Goal: Task Accomplishment & Management: Complete application form

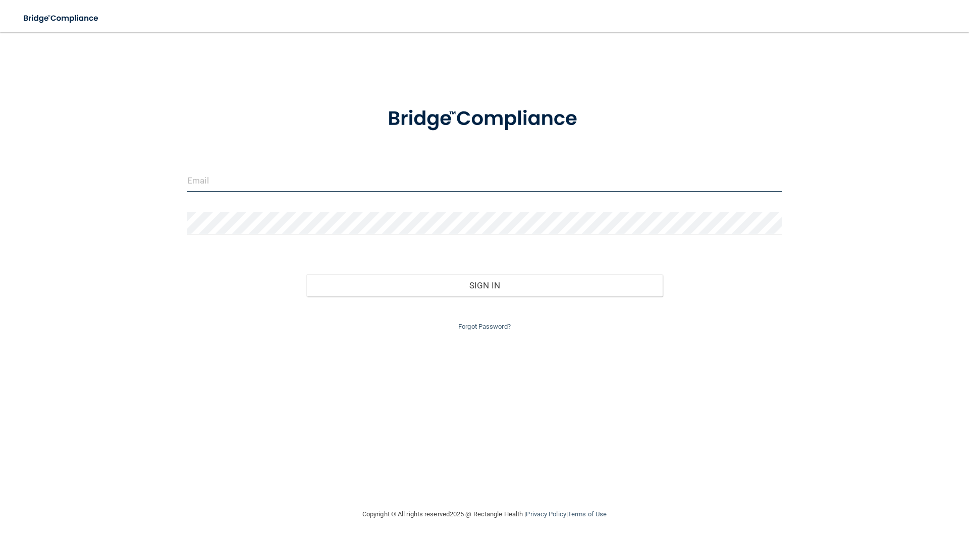
click at [285, 185] on input "email" at bounding box center [484, 180] width 594 height 23
type input "[EMAIL_ADDRESS][DOMAIN_NAME]"
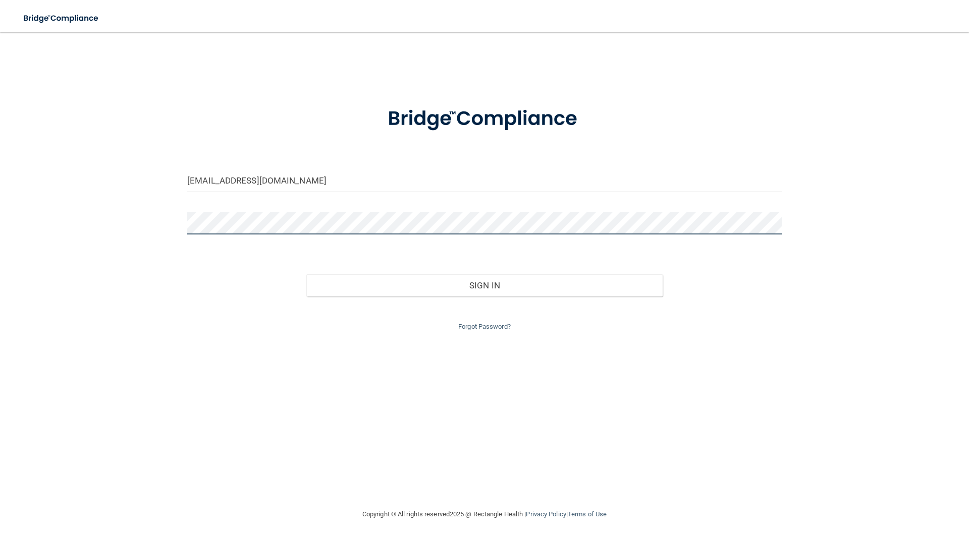
click at [306, 274] on button "Sign In" at bounding box center [484, 285] width 357 height 22
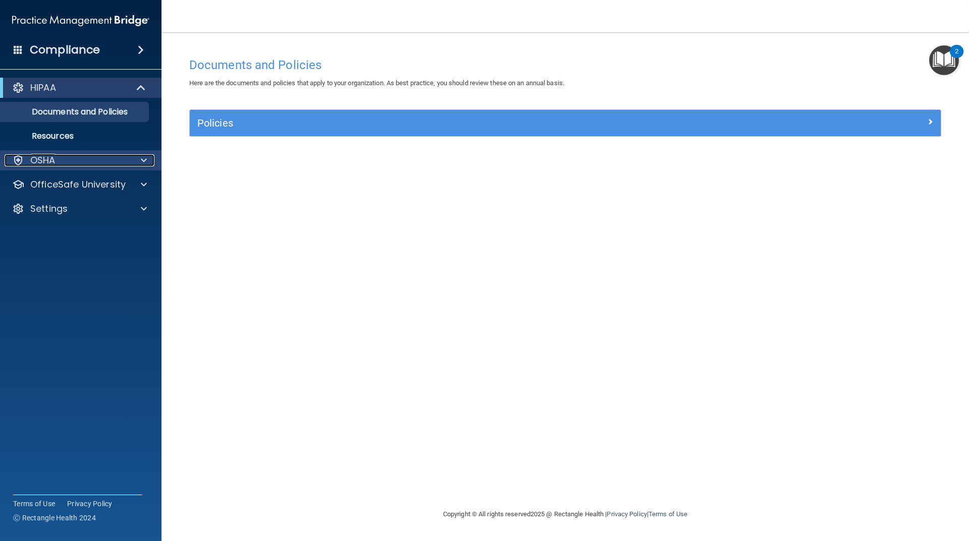
click at [74, 154] on div "OSHA" at bounding box center [67, 160] width 125 height 12
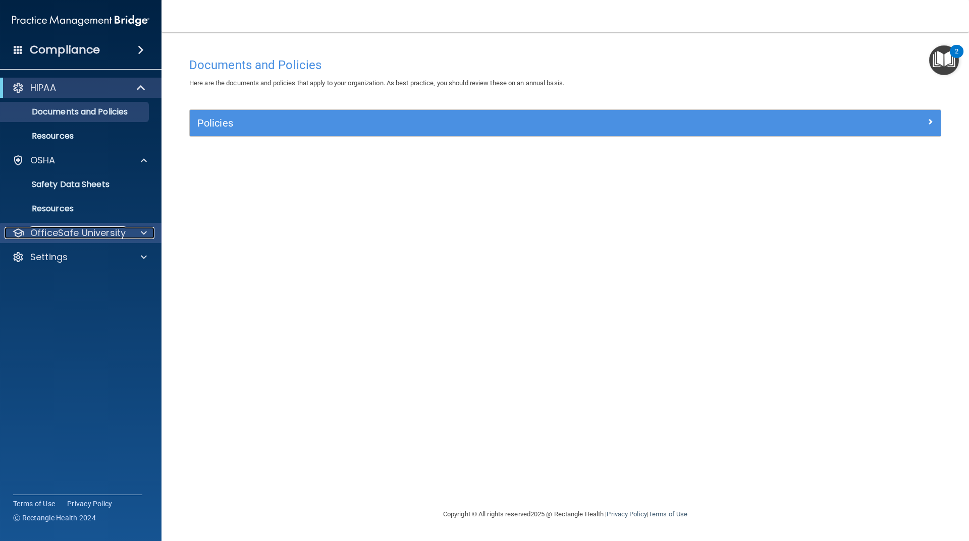
click at [77, 230] on p "OfficeSafe University" at bounding box center [77, 233] width 95 height 12
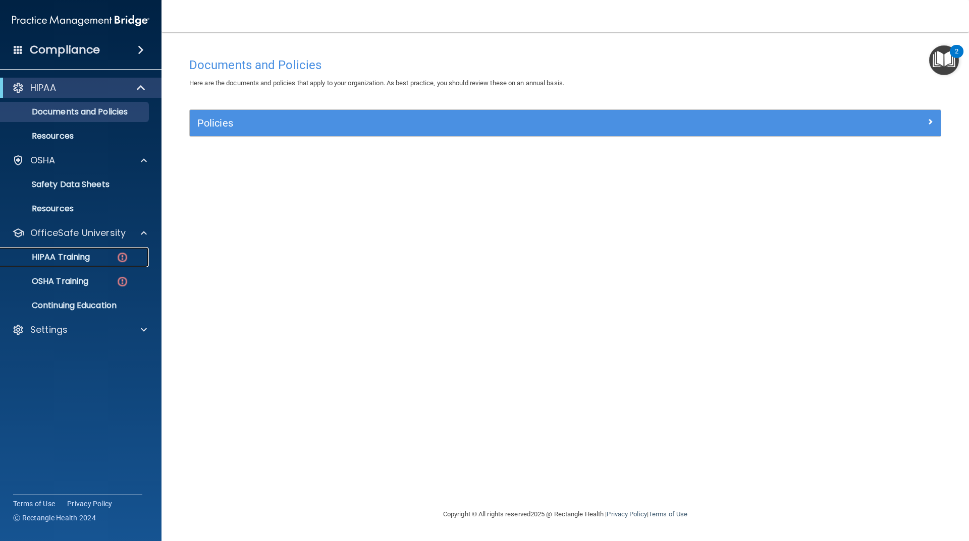
click at [72, 256] on p "HIPAA Training" at bounding box center [48, 257] width 83 height 10
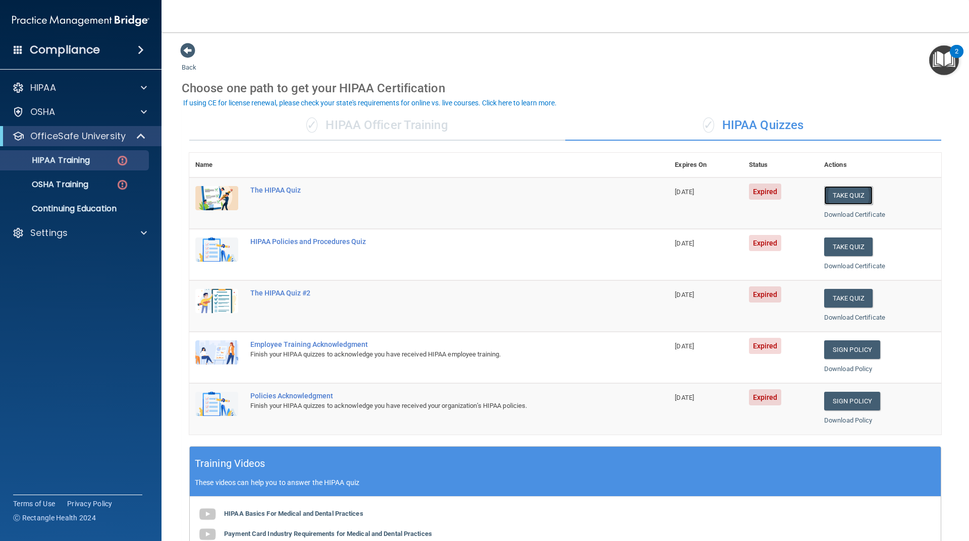
click at [835, 197] on button "Take Quiz" at bounding box center [848, 195] width 48 height 19
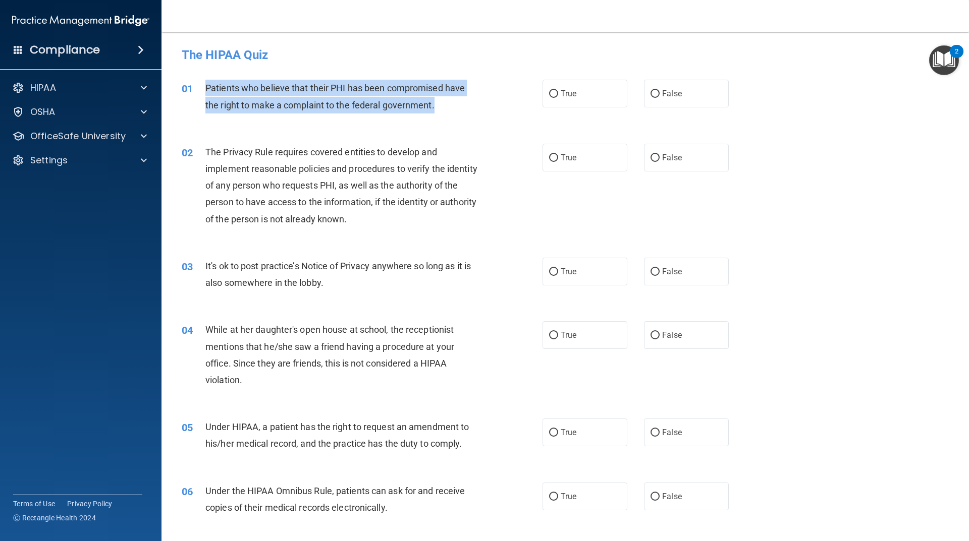
drag, startPoint x: 461, startPoint y: 102, endPoint x: 198, endPoint y: 83, distance: 264.0
click at [198, 83] on div "01 Patients who believe that their PHI has been compromised have the right to m…" at bounding box center [361, 99] width 391 height 38
copy div "Patients who believe that their PHI has been compromised have the right to make…"
click at [101, 139] on p "OfficeSafe University" at bounding box center [77, 136] width 95 height 12
click at [110, 160] on div "HIPAA Training" at bounding box center [76, 160] width 138 height 10
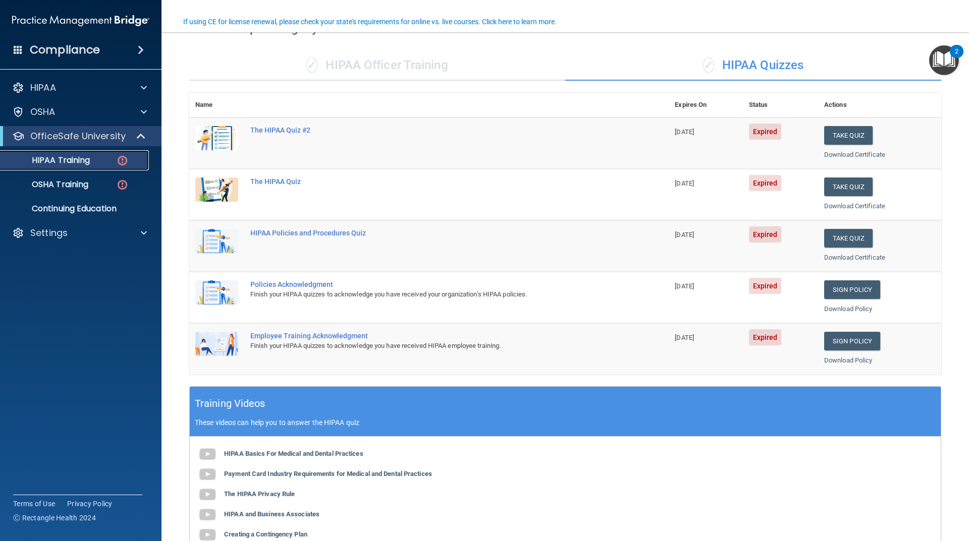
scroll to position [151, 0]
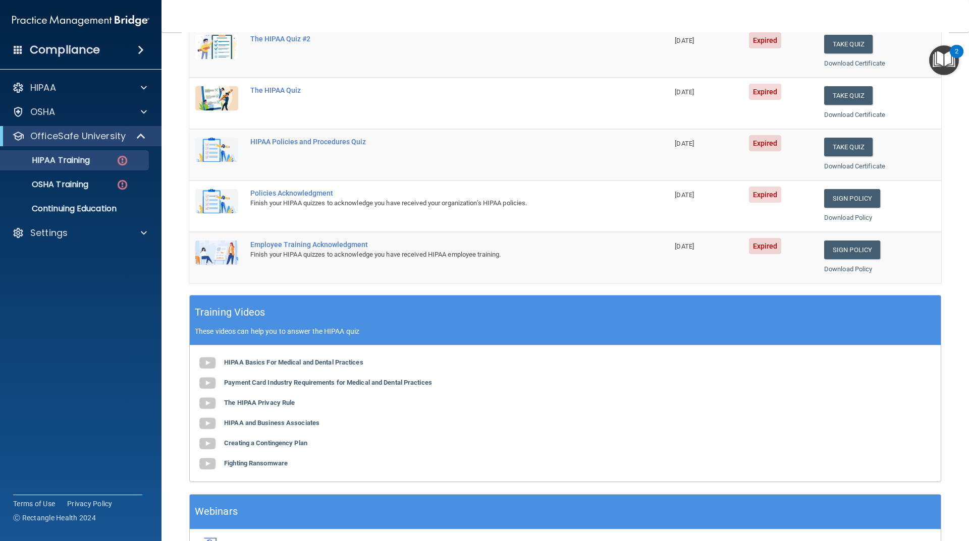
click at [295, 368] on div "HIPAA Basics For Medical and Dental Practices Payment Card Industry Requirement…" at bounding box center [565, 414] width 751 height 136
click at [295, 363] on b "HIPAA Basics For Medical and Dental Practices" at bounding box center [293, 363] width 139 height 8
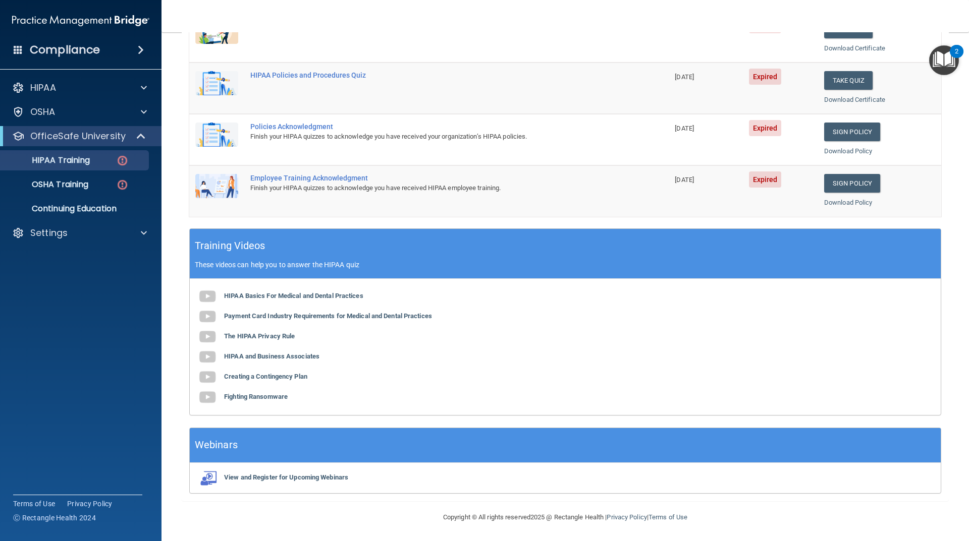
scroll to position [218, 0]
drag, startPoint x: 278, startPoint y: 337, endPoint x: 275, endPoint y: 358, distance: 21.5
click at [275, 358] on div "HIPAA Basics For Medical and Dental Practices Payment Card Industry Requirement…" at bounding box center [565, 346] width 751 height 136
click at [239, 446] on div "Webinars" at bounding box center [565, 445] width 751 height 35
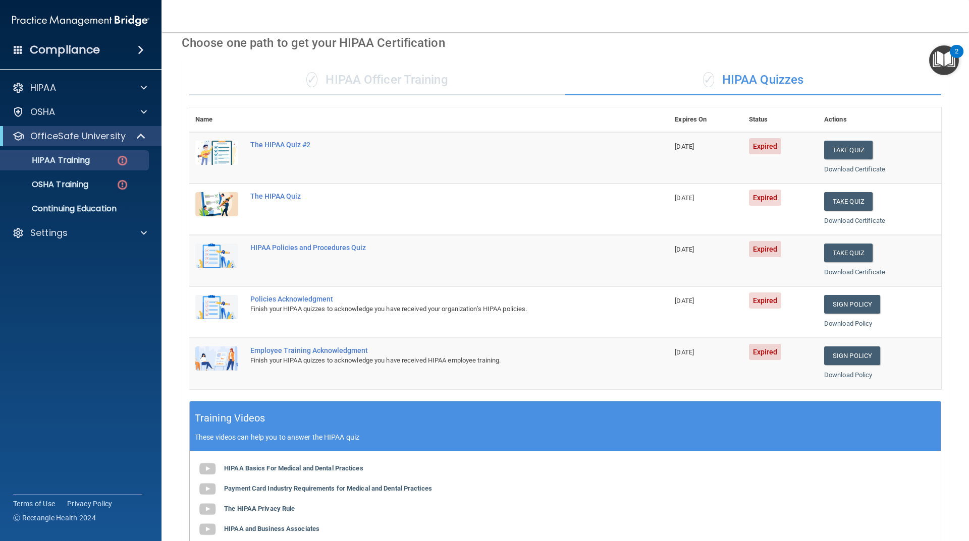
scroll to position [0, 0]
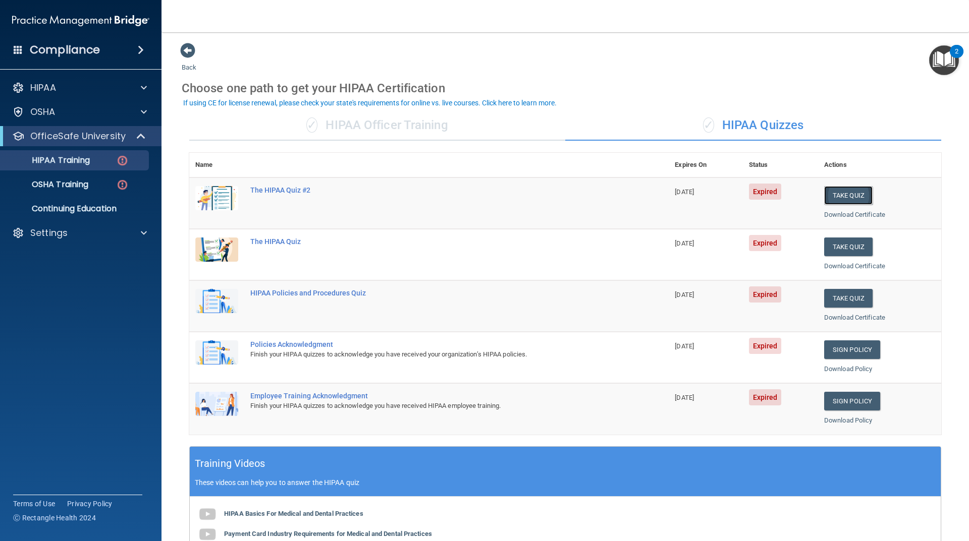
click at [842, 195] on button "Take Quiz" at bounding box center [848, 195] width 48 height 19
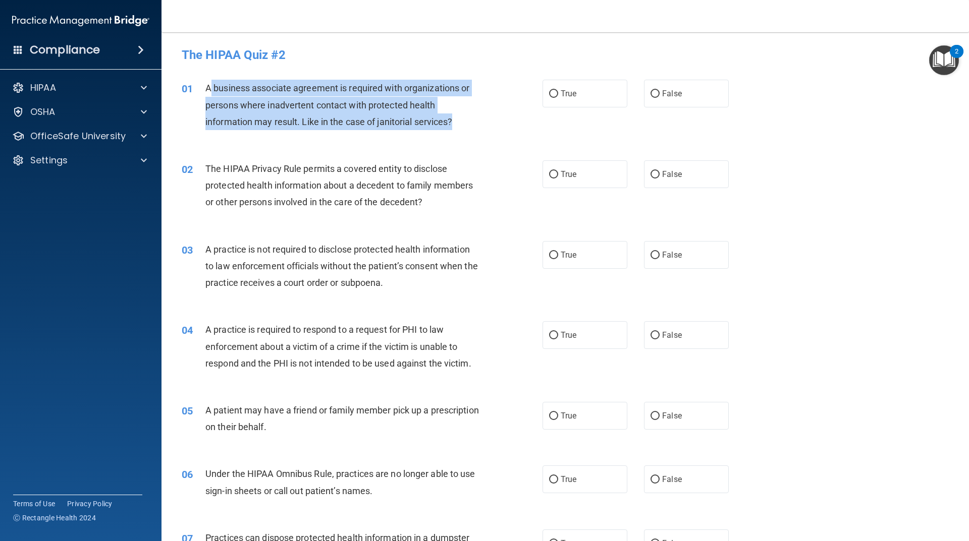
drag, startPoint x: 466, startPoint y: 125, endPoint x: 212, endPoint y: 91, distance: 256.0
click at [212, 91] on div "A business associate agreement is required with organizations or persons where …" at bounding box center [346, 105] width 282 height 50
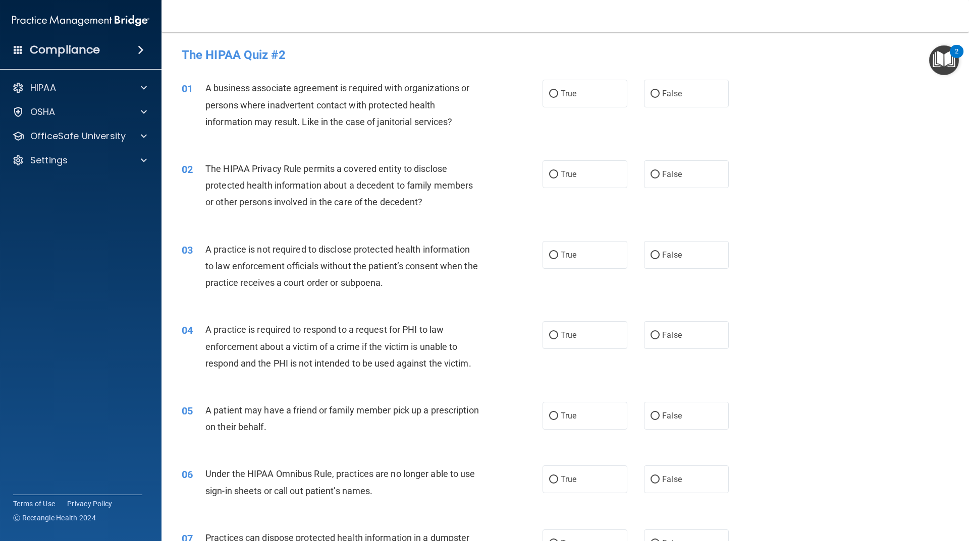
click at [207, 89] on span "A business associate agreement is required with organizations or persons where …" at bounding box center [337, 105] width 264 height 44
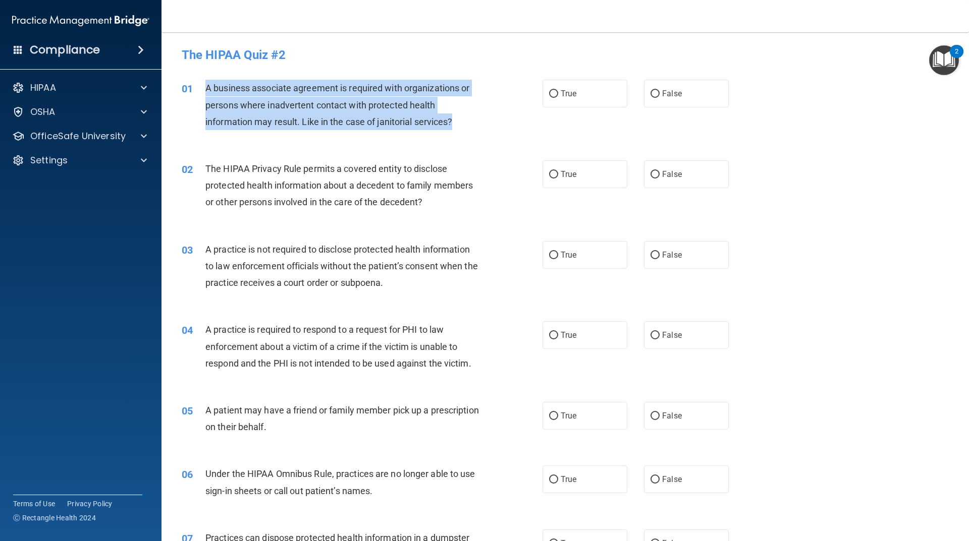
drag, startPoint x: 457, startPoint y: 123, endPoint x: 206, endPoint y: 86, distance: 253.4
click at [206, 86] on div "A business associate agreement is required with organizations or persons where …" at bounding box center [346, 105] width 282 height 50
copy span "A business associate agreement is required with organizations or persons where …"
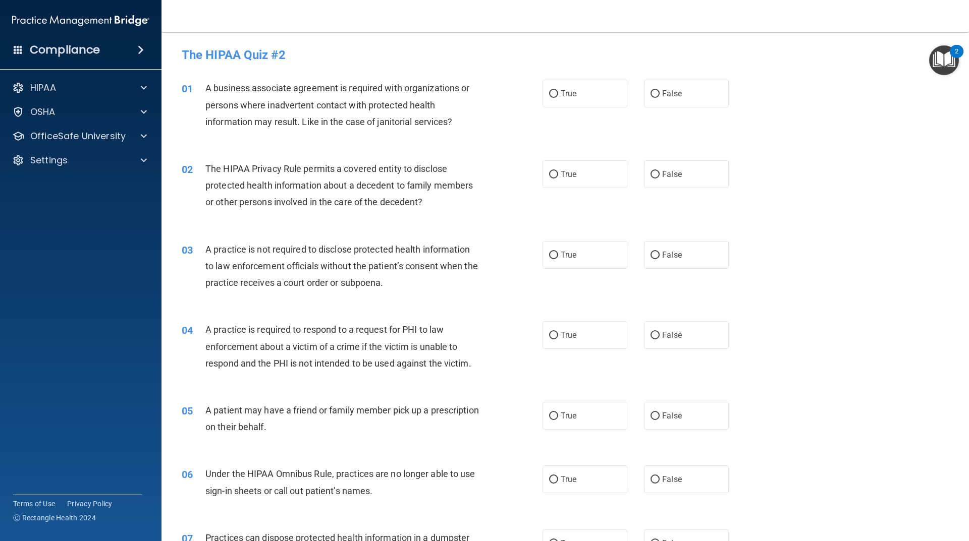
click at [561, 111] on div "01 A business associate agreement is required with organizations or persons whe…" at bounding box center [565, 107] width 782 height 81
click at [560, 96] on span "True" at bounding box center [568, 94] width 16 height 10
click at [558, 96] on input "True" at bounding box center [553, 94] width 9 height 8
radio input "true"
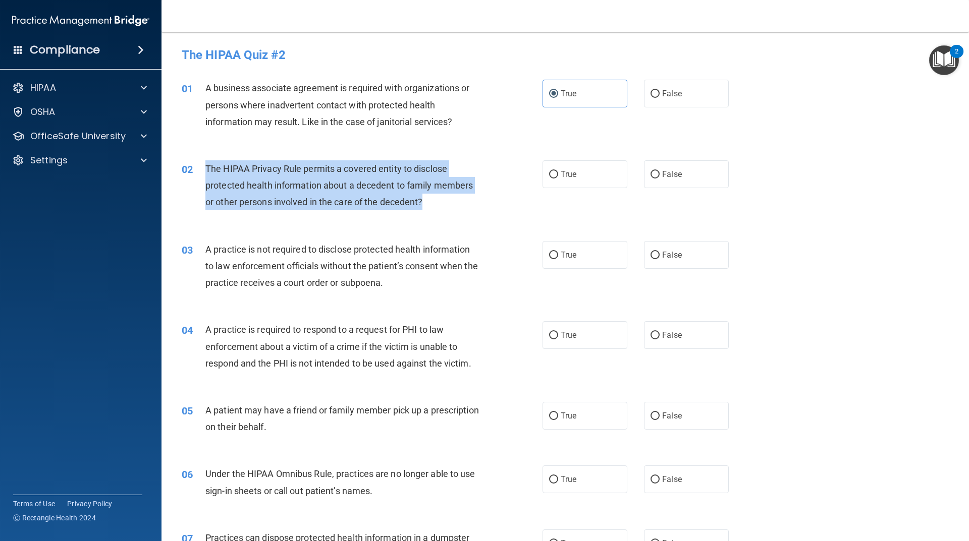
drag, startPoint x: 425, startPoint y: 202, endPoint x: 205, endPoint y: 171, distance: 221.7
click at [206, 174] on div "The HIPAA Privacy Rule permits a covered entity to disclose protected health in…" at bounding box center [346, 185] width 282 height 50
click at [205, 171] on span "The HIPAA Privacy Rule permits a covered entity to disclose protected health in…" at bounding box center [338, 185] width 267 height 44
drag, startPoint x: 425, startPoint y: 204, endPoint x: 214, endPoint y: 170, distance: 213.6
click at [214, 170] on div "The HIPAA Privacy Rule permits a covered entity to disclose protected health in…" at bounding box center [346, 185] width 282 height 50
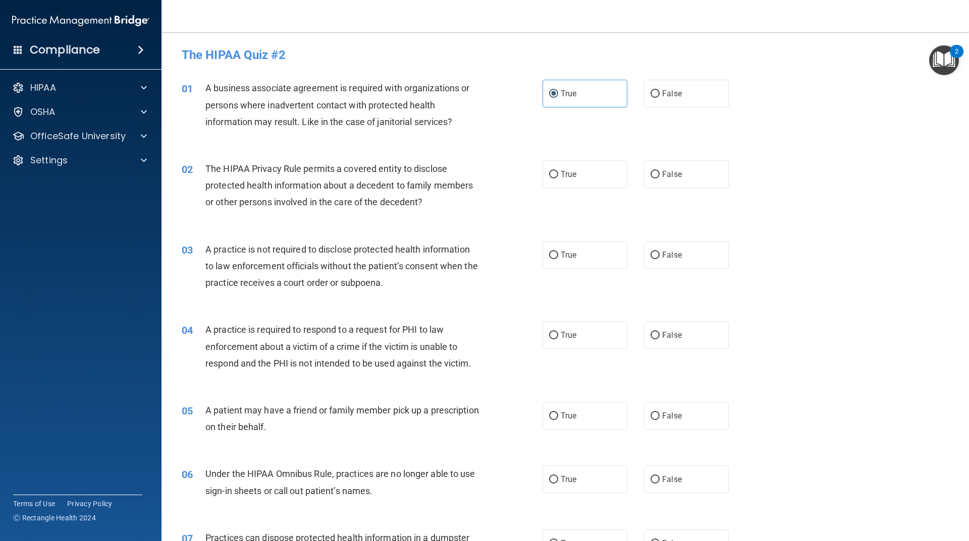
click at [208, 167] on span "The HIPAA Privacy Rule permits a covered entity to disclose protected health in…" at bounding box center [338, 185] width 267 height 44
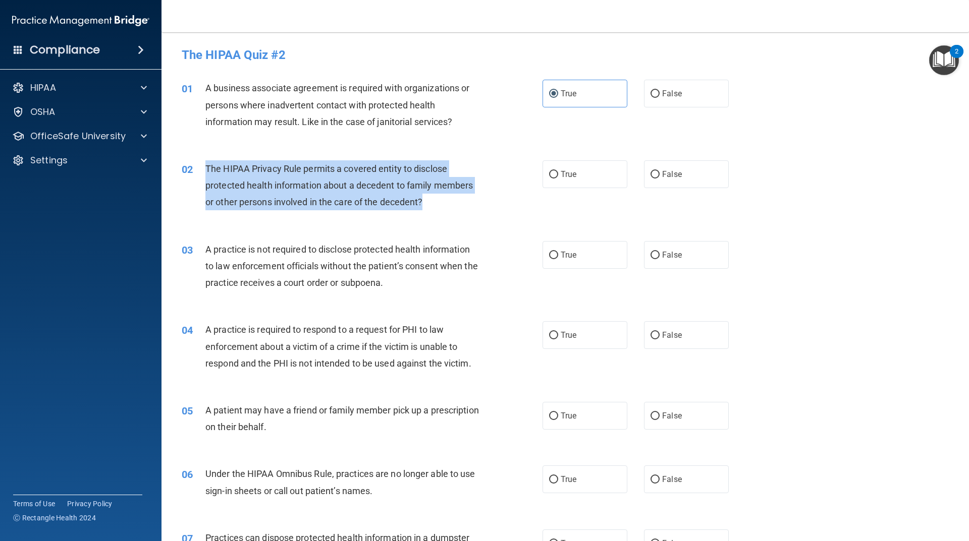
drag, startPoint x: 207, startPoint y: 166, endPoint x: 424, endPoint y: 209, distance: 221.1
click at [424, 209] on div "The HIPAA Privacy Rule permits a covered entity to disclose protected health in…" at bounding box center [346, 185] width 282 height 50
copy span "The HIPAA Privacy Rule permits a covered entity to disclose protected health in…"
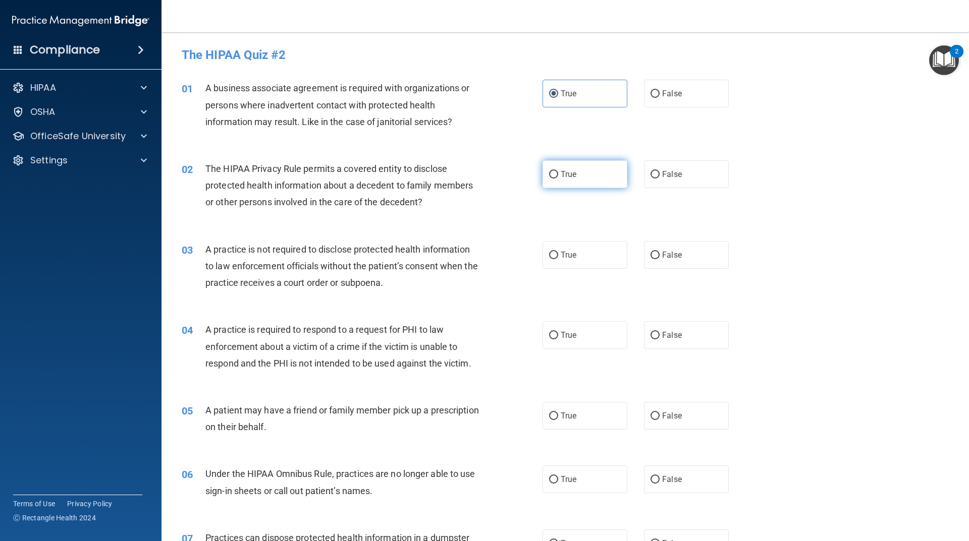
click at [574, 180] on label "True" at bounding box center [584, 174] width 85 height 28
click at [558, 179] on input "True" at bounding box center [553, 175] width 9 height 8
radio input "true"
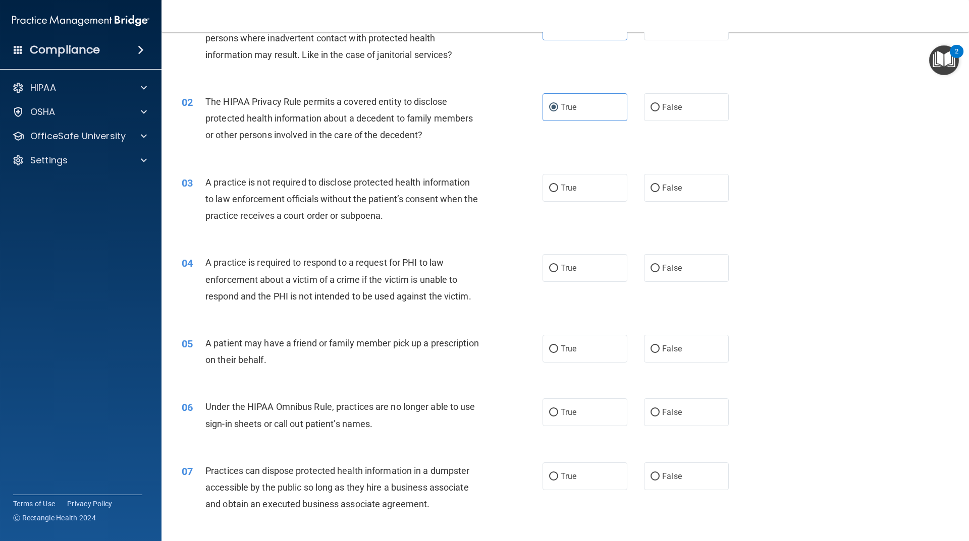
scroll to position [151, 0]
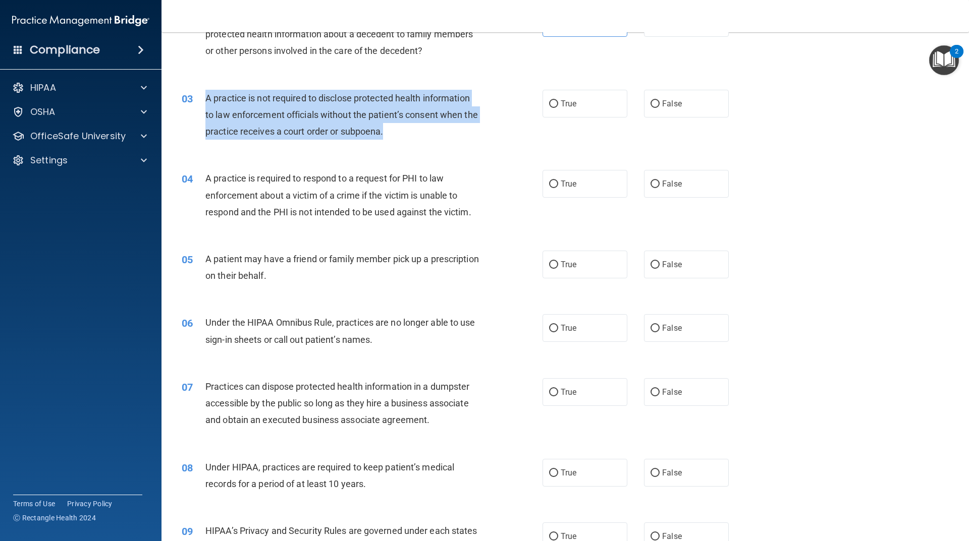
drag, startPoint x: 403, startPoint y: 131, endPoint x: 204, endPoint y: 100, distance: 200.5
click at [204, 100] on div "03 A practice is not required to disclose protected health information to law e…" at bounding box center [361, 117] width 391 height 55
copy div "A practice is not required to disclose protected health information to law enfo…"
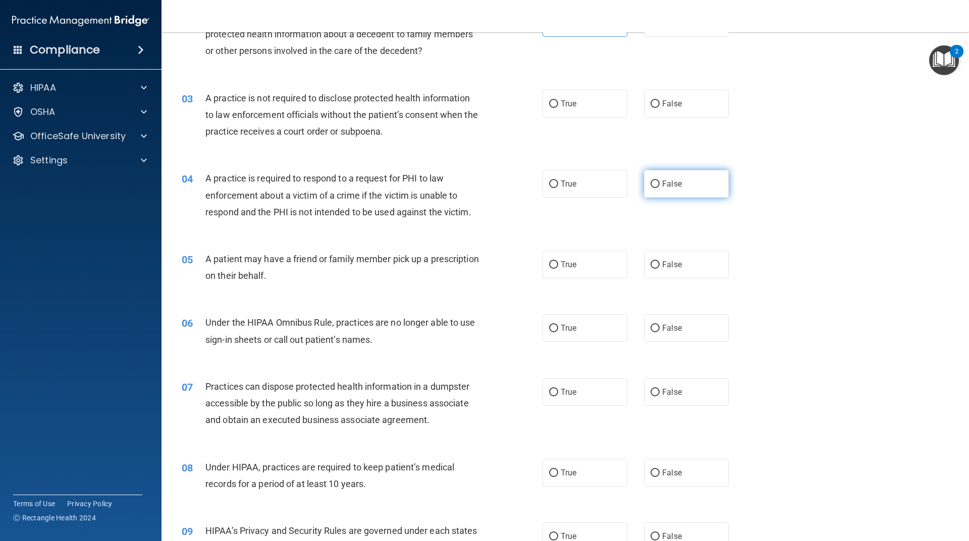
click at [644, 186] on label "False" at bounding box center [686, 184] width 85 height 28
click at [650, 186] on input "False" at bounding box center [654, 185] width 9 height 8
radio input "true"
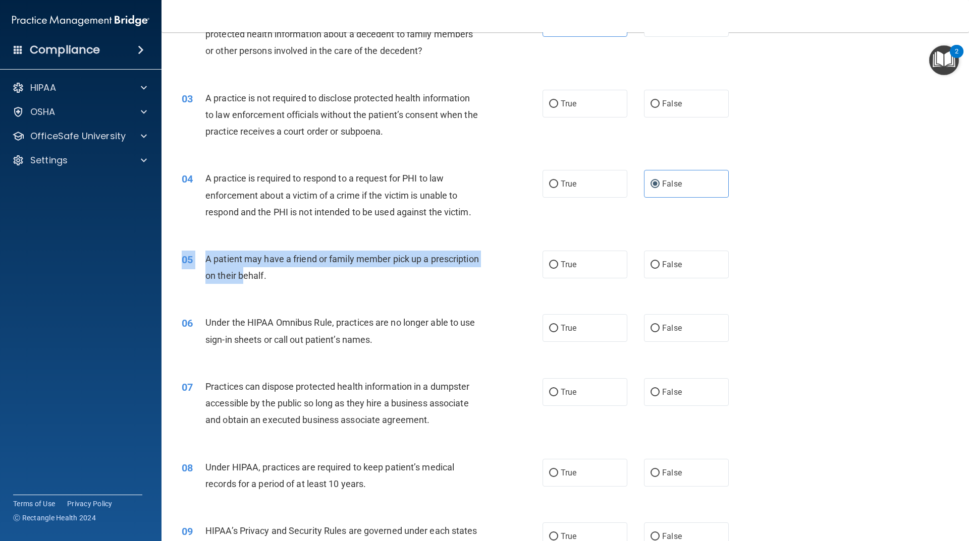
drag, startPoint x: 346, startPoint y: 295, endPoint x: 294, endPoint y: 282, distance: 53.5
click at [294, 282] on div "05 A patient may have a friend or family member pick up a prescription on their…" at bounding box center [565, 270] width 782 height 64
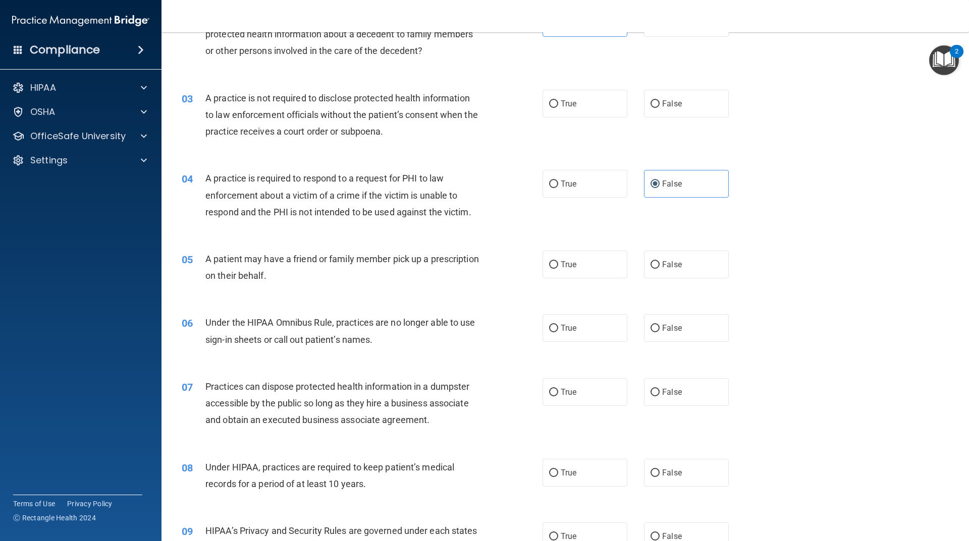
click at [353, 297] on div "05 A patient may have a friend or family member pick up a prescription on their…" at bounding box center [565, 270] width 782 height 64
drag, startPoint x: 297, startPoint y: 268, endPoint x: 242, endPoint y: 253, distance: 57.0
click at [242, 253] on div "05 A patient may have a friend or family member pick up a prescription on their…" at bounding box center [565, 270] width 782 height 64
click at [277, 278] on span "A patient may have a friend or family member pick up a prescription on their be…" at bounding box center [341, 267] width 273 height 27
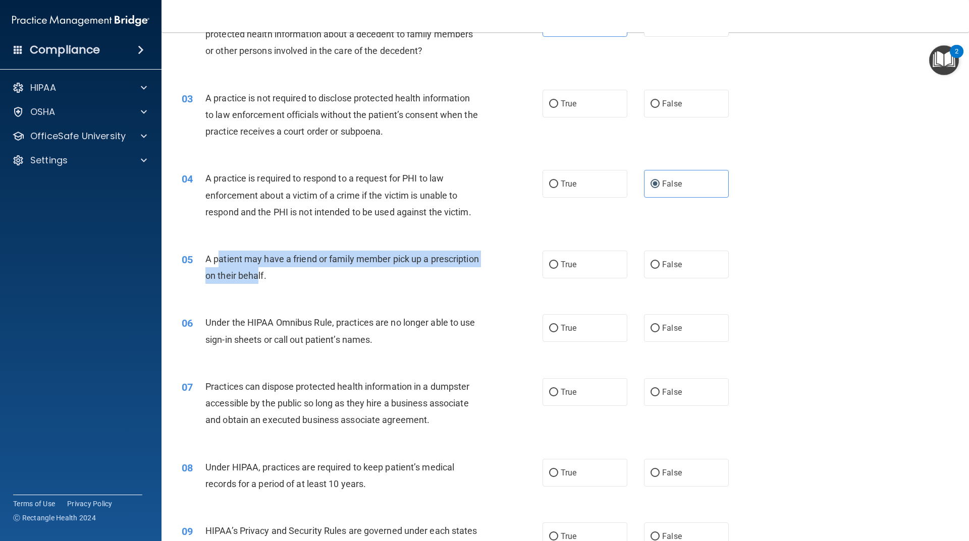
drag, startPoint x: 310, startPoint y: 279, endPoint x: 216, endPoint y: 256, distance: 97.0
click at [216, 256] on span "A patient may have a friend or family member pick up a prescription on their be…" at bounding box center [341, 267] width 273 height 27
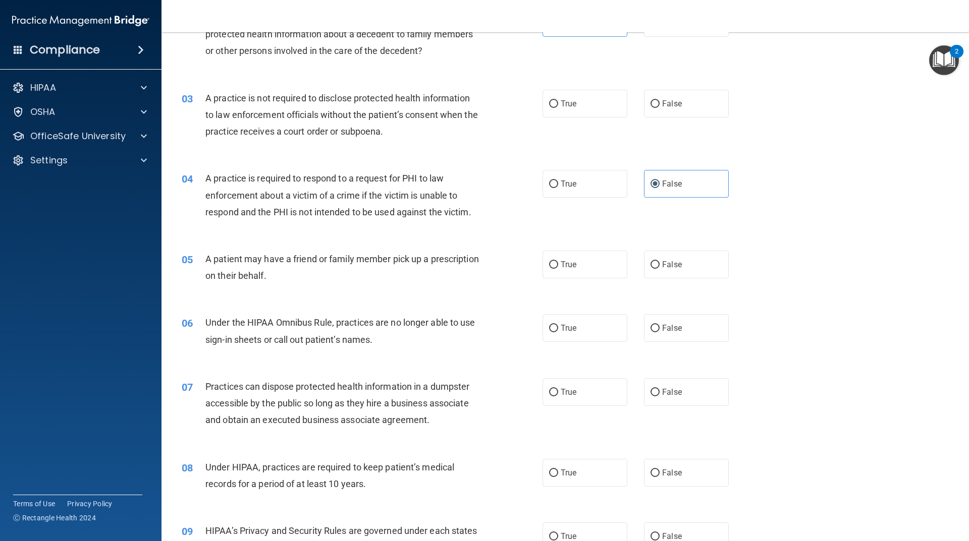
click at [215, 256] on span "A patient may have a friend or family member pick up a prescription on their be…" at bounding box center [341, 267] width 273 height 27
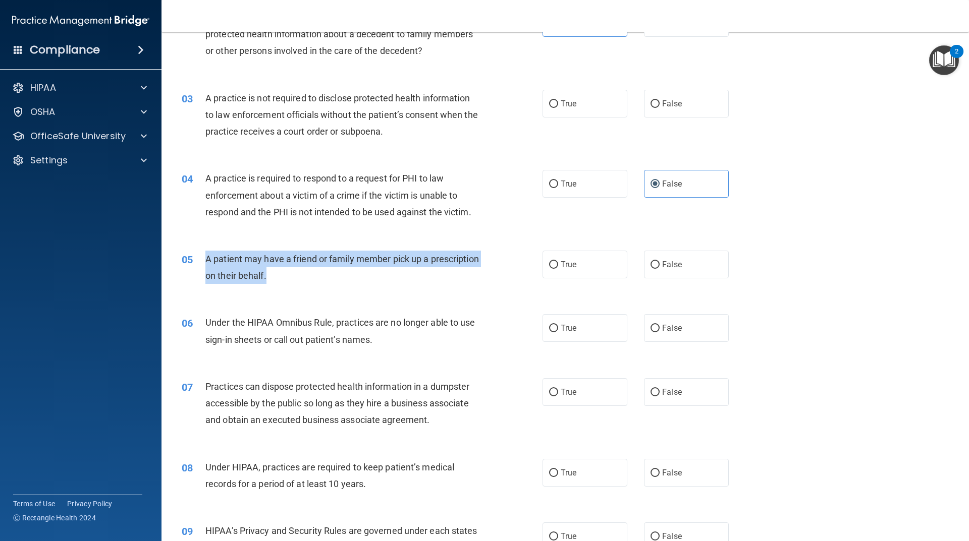
drag, startPoint x: 206, startPoint y: 258, endPoint x: 339, endPoint y: 285, distance: 135.3
click at [339, 285] on div "05 A patient may have a friend or family member pick up a prescription on their…" at bounding box center [361, 270] width 391 height 38
copy span "A patient may have a friend or family member pick up a prescription on their be…"
click at [553, 263] on input "True" at bounding box center [553, 265] width 9 height 8
radio input "true"
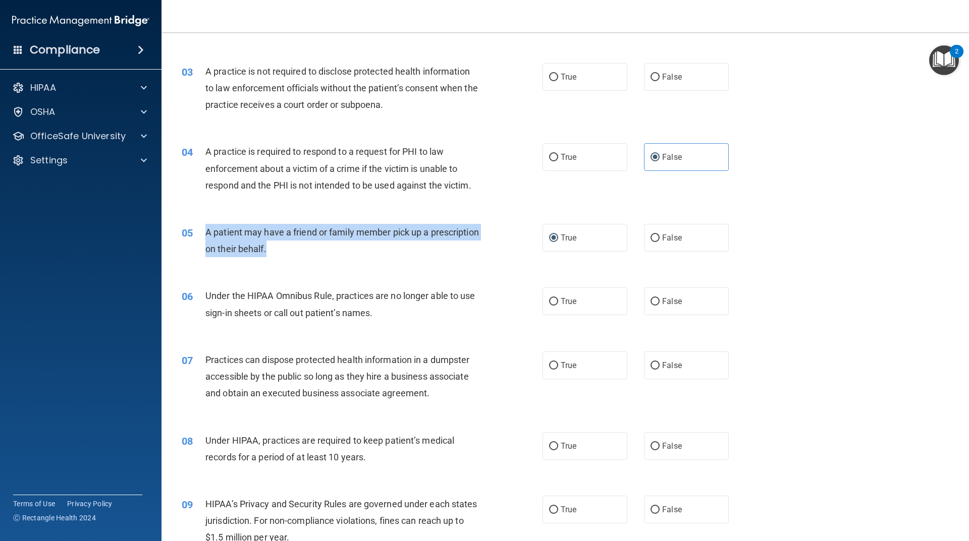
scroll to position [303, 0]
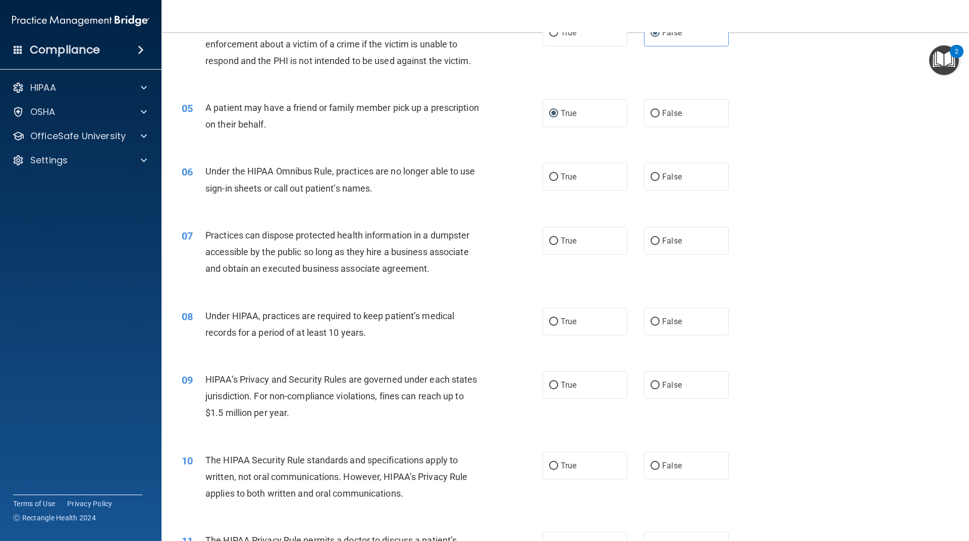
click at [378, 193] on div "Under the HIPAA Omnibus Rule, practices are no longer able to use sign-in sheet…" at bounding box center [346, 179] width 282 height 33
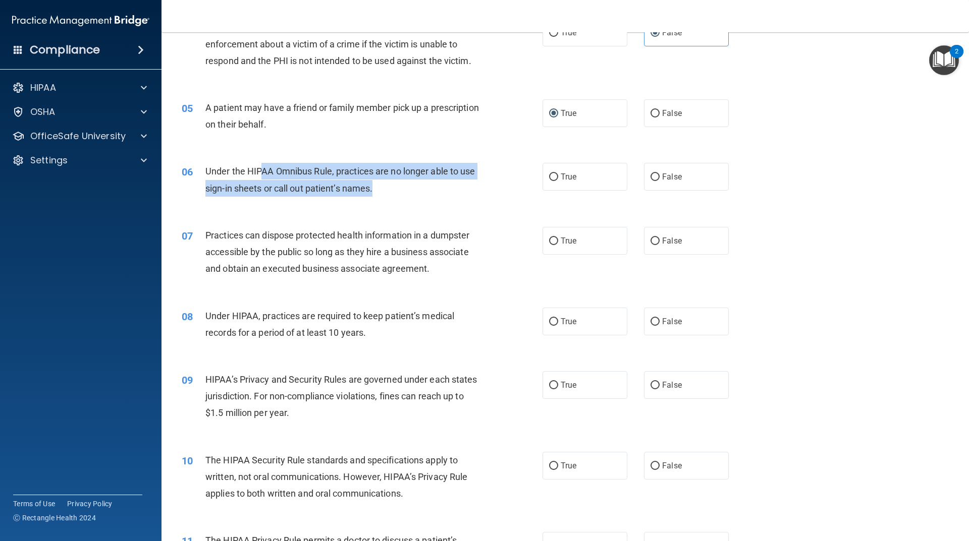
drag, startPoint x: 378, startPoint y: 193, endPoint x: 254, endPoint y: 175, distance: 125.4
click at [255, 175] on div "Under the HIPAA Omnibus Rule, practices are no longer able to use sign-in sheet…" at bounding box center [346, 179] width 282 height 33
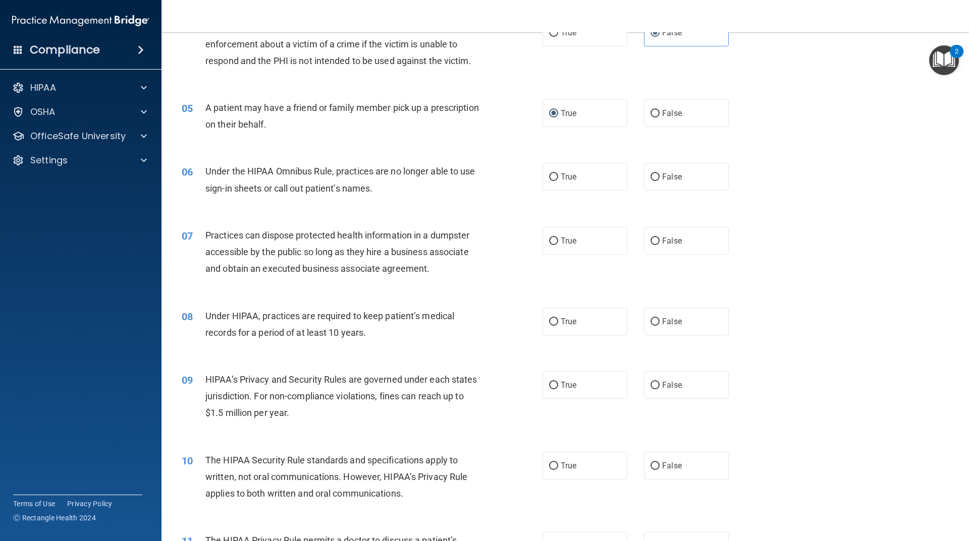
click at [203, 170] on div "06" at bounding box center [189, 172] width 31 height 19
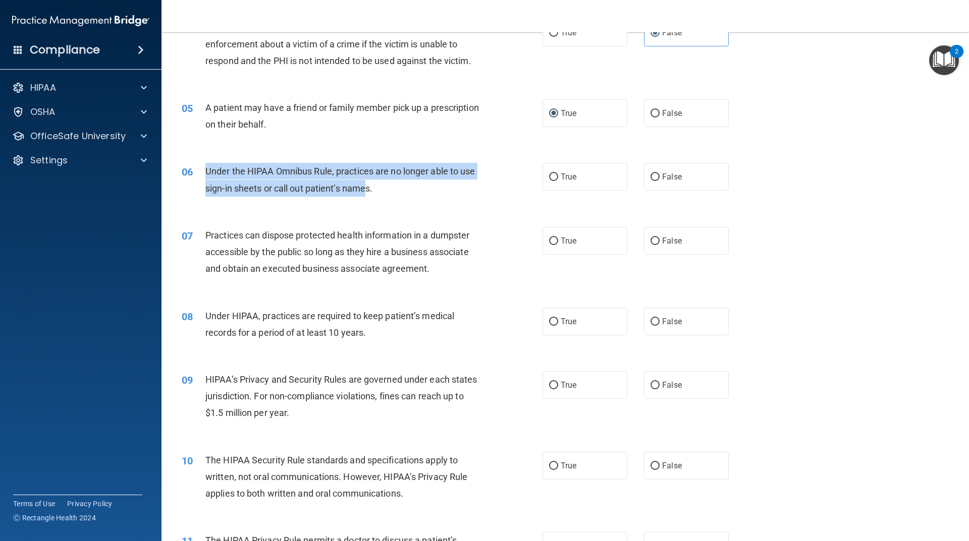
drag, startPoint x: 205, startPoint y: 169, endPoint x: 366, endPoint y: 194, distance: 162.8
click at [366, 194] on div "Under the HIPAA Omnibus Rule, practices are no longer able to use sign-in sheet…" at bounding box center [346, 179] width 282 height 33
copy span "Under the HIPAA Omnibus Rule, practices are no longer able to use sign-in sheet…"
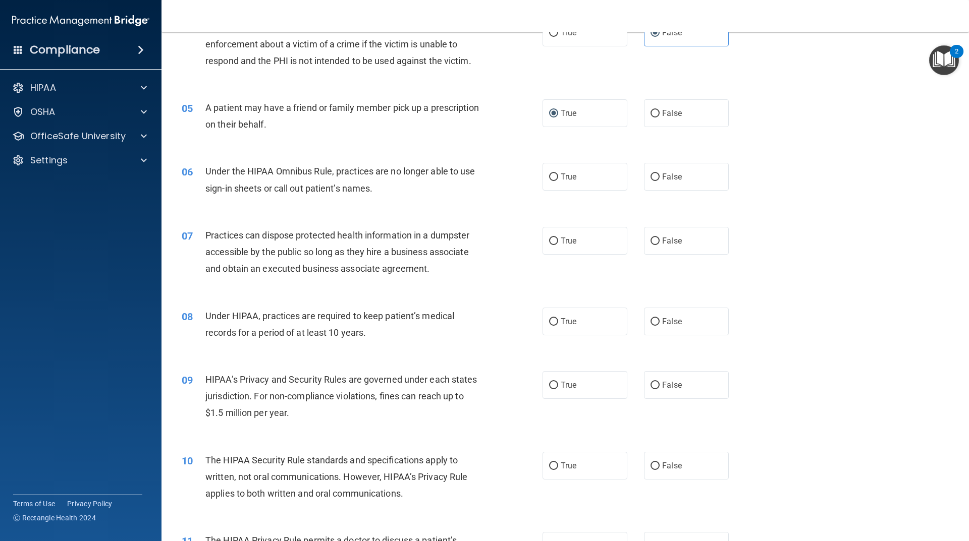
click at [373, 208] on div "06 Under the HIPAA Omnibus Rule, practices are no longer able to use sign-in sh…" at bounding box center [565, 182] width 782 height 64
drag, startPoint x: 382, startPoint y: 206, endPoint x: 254, endPoint y: 183, distance: 129.8
click at [237, 176] on div "06 Under the HIPAA Omnibus Rule, practices are no longer able to use sign-in sh…" at bounding box center [565, 182] width 782 height 64
click at [297, 187] on span "Under the HIPAA Omnibus Rule, practices are no longer able to use sign-in sheet…" at bounding box center [340, 179] width 270 height 27
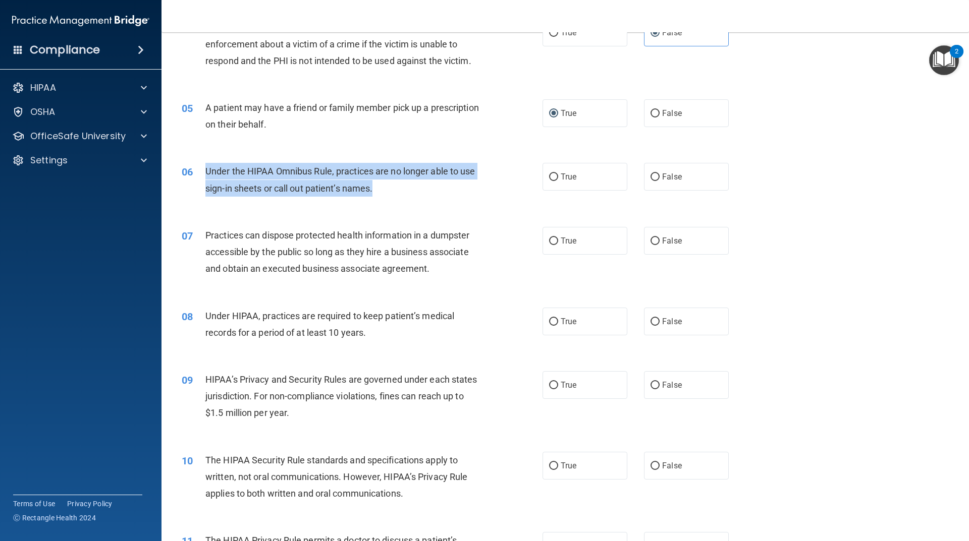
drag, startPoint x: 379, startPoint y: 188, endPoint x: 206, endPoint y: 172, distance: 174.3
click at [206, 172] on div "Under the HIPAA Omnibus Rule, practices are no longer able to use sign-in sheet…" at bounding box center [346, 179] width 282 height 33
copy span "Under the HIPAA Omnibus Rule, practices are no longer able to use sign-in sheet…"
click at [551, 242] on input "True" at bounding box center [553, 242] width 9 height 8
radio input "true"
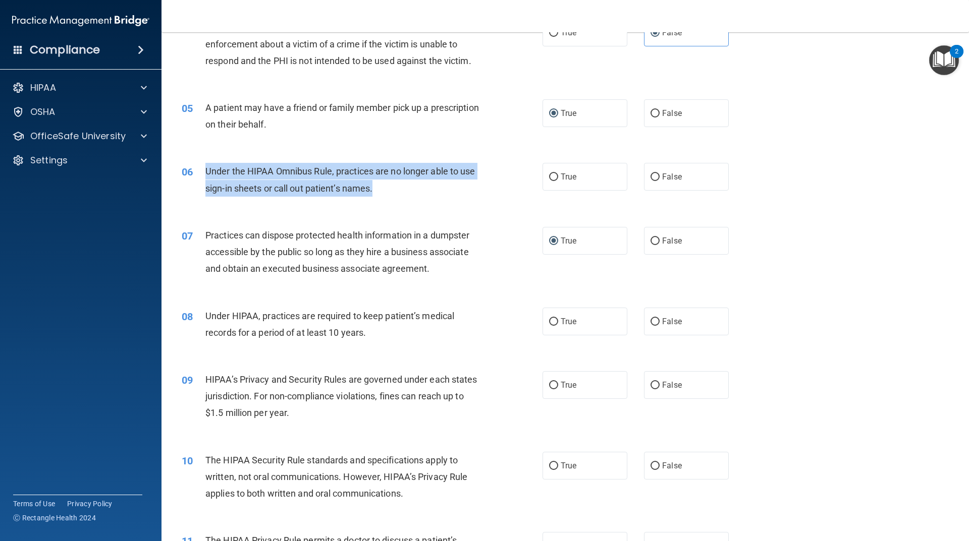
click at [408, 171] on span "Under the HIPAA Omnibus Rule, practices are no longer able to use sign-in sheet…" at bounding box center [340, 179] width 270 height 27
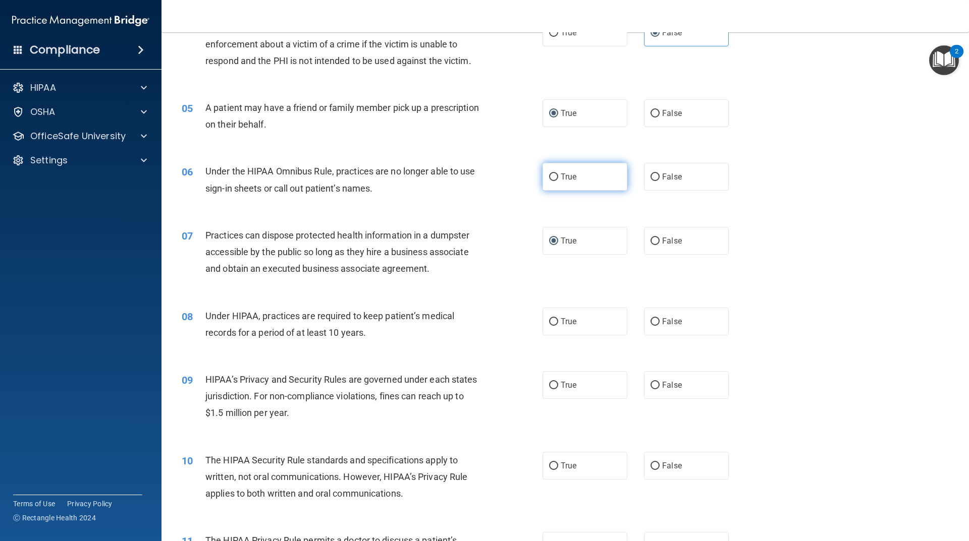
click at [573, 185] on label "True" at bounding box center [584, 177] width 85 height 28
click at [558, 181] on input "True" at bounding box center [553, 178] width 9 height 8
radio input "true"
click at [551, 244] on input "True" at bounding box center [553, 242] width 9 height 8
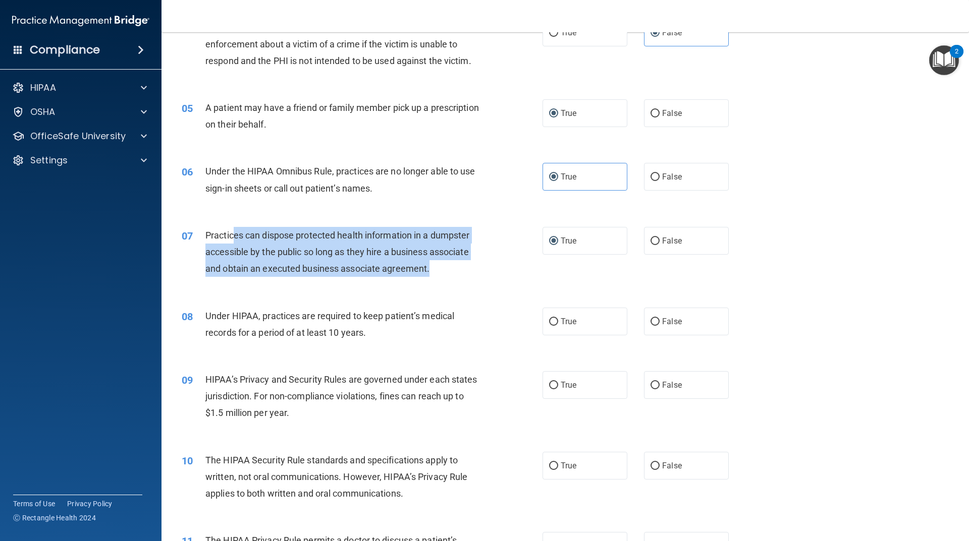
drag, startPoint x: 439, startPoint y: 267, endPoint x: 217, endPoint y: 235, distance: 223.7
click at [227, 231] on div "Practices can dispose protected health information in a dumpster accessible by …" at bounding box center [346, 252] width 282 height 50
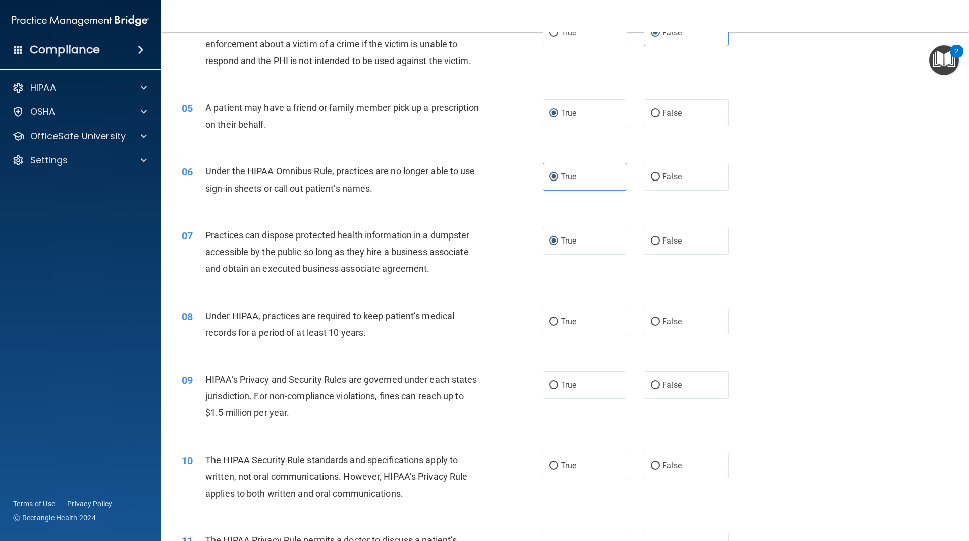
click at [195, 237] on div "07" at bounding box center [189, 236] width 31 height 19
click at [208, 230] on span "Practices can dispose protected health information in a dumpster accessible by …" at bounding box center [337, 252] width 264 height 44
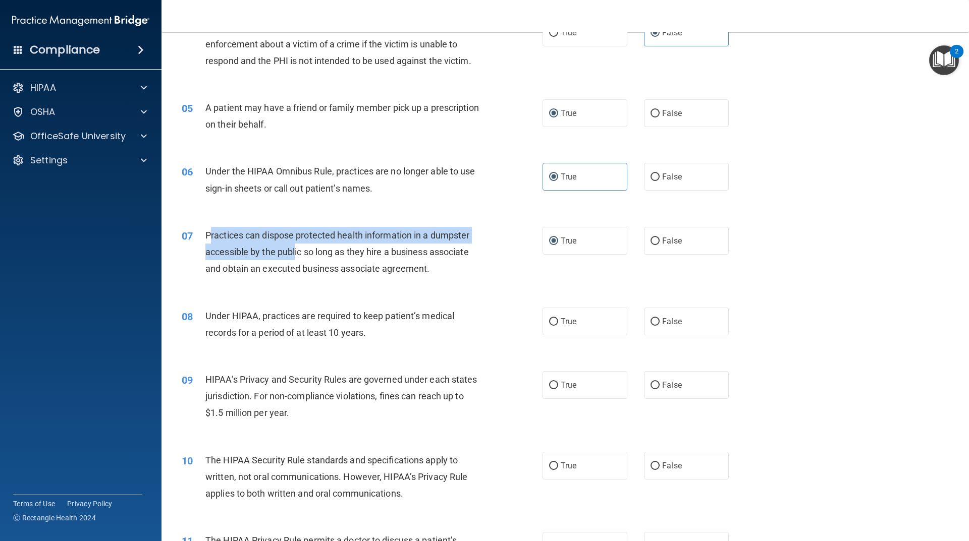
drag, startPoint x: 209, startPoint y: 232, endPoint x: 330, endPoint y: 265, distance: 125.6
click at [327, 264] on span "Practices can dispose protected health information in a dumpster accessible by …" at bounding box center [337, 252] width 264 height 44
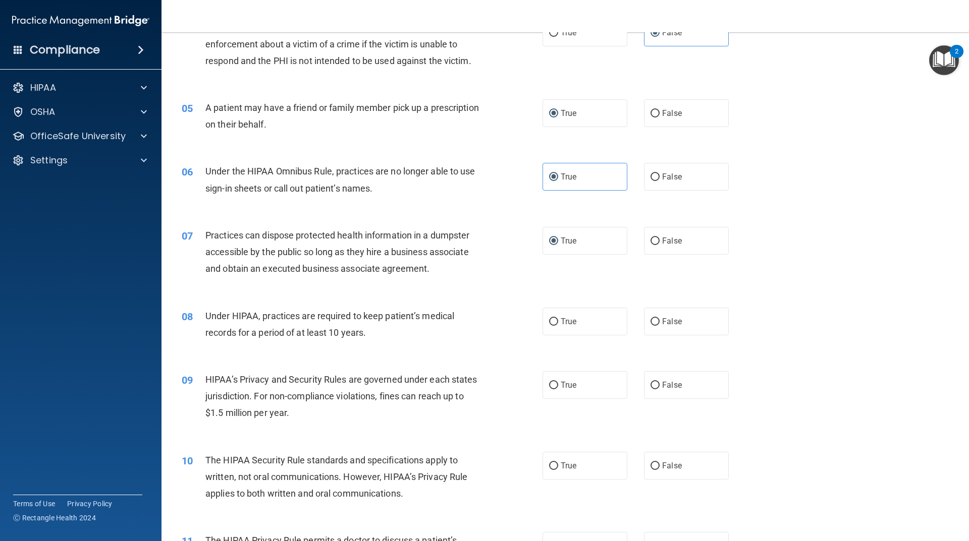
click at [423, 271] on span "Practices can dispose protected health information in a dumpster accessible by …" at bounding box center [337, 252] width 264 height 44
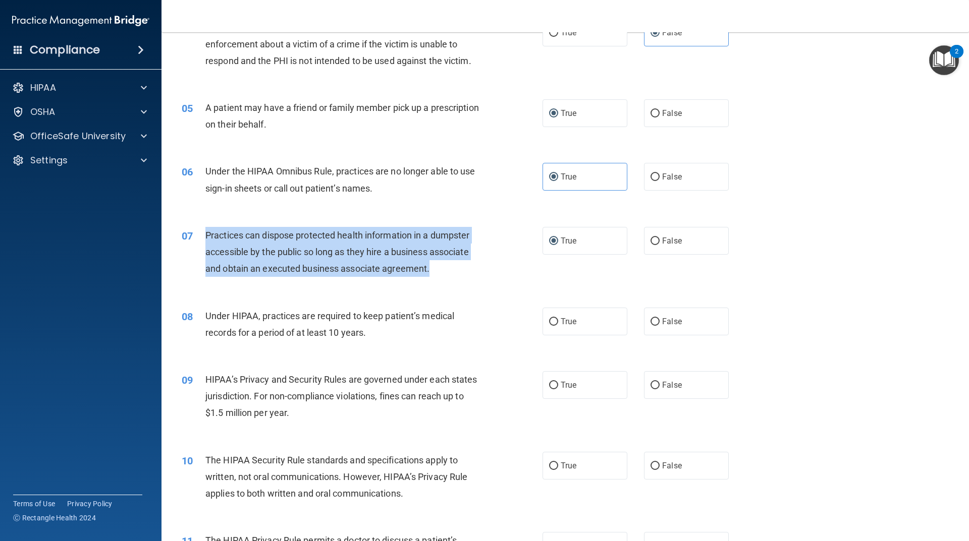
drag, startPoint x: 421, startPoint y: 263, endPoint x: 207, endPoint y: 235, distance: 215.8
click at [207, 235] on div "Practices can dispose protected health information in a dumpster accessible by …" at bounding box center [346, 252] width 282 height 50
copy span "Practices can dispose protected health information in a dumpster accessible by …"
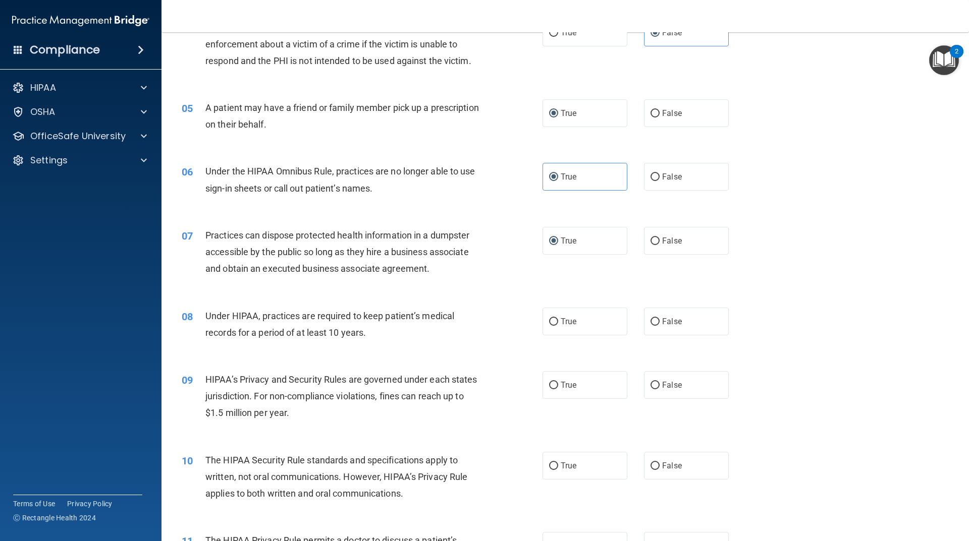
click at [634, 240] on div "True False" at bounding box center [643, 241] width 203 height 28
click at [644, 236] on label "False" at bounding box center [686, 241] width 85 height 28
click at [650, 238] on input "False" at bounding box center [654, 242] width 9 height 8
radio input "true"
radio input "false"
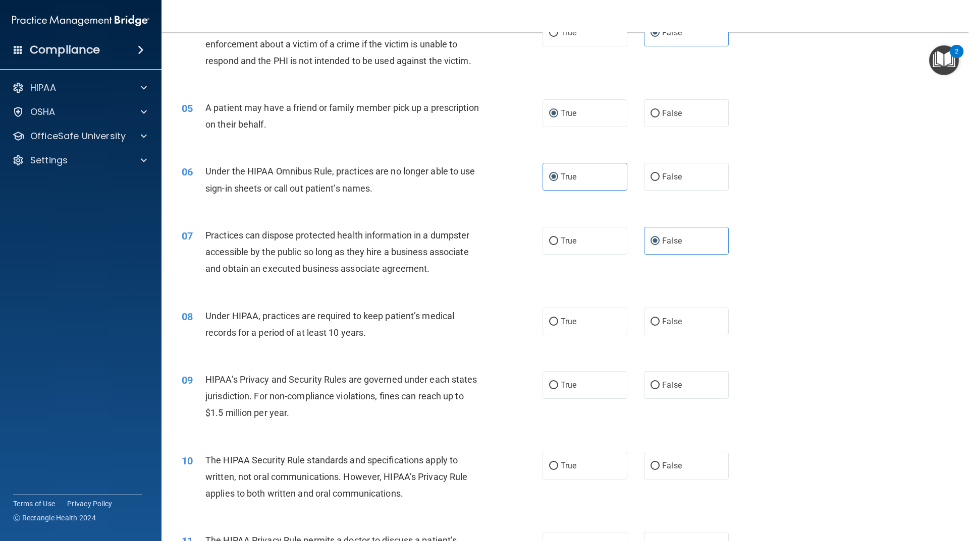
scroll to position [404, 0]
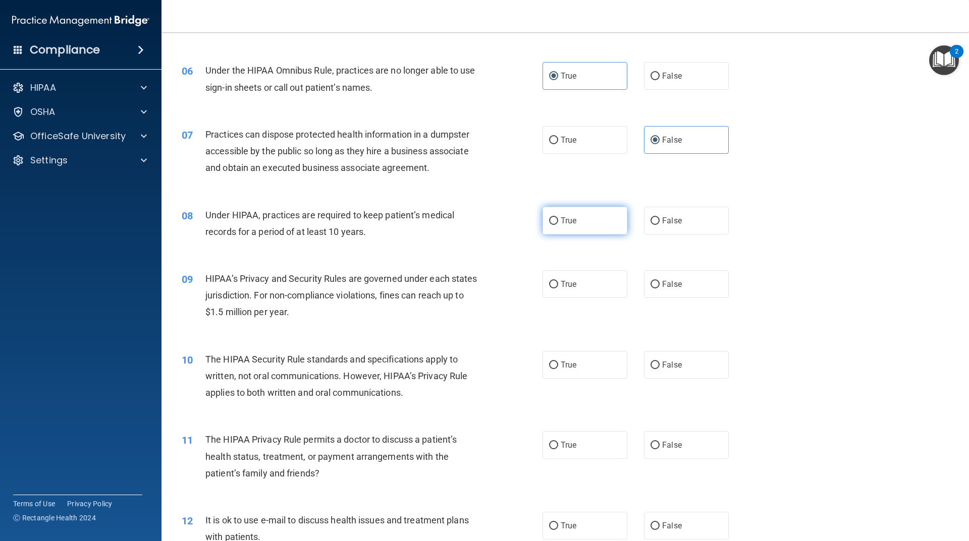
click at [548, 226] on label "True" at bounding box center [584, 221] width 85 height 28
click at [549, 225] on input "True" at bounding box center [553, 221] width 9 height 8
radio input "true"
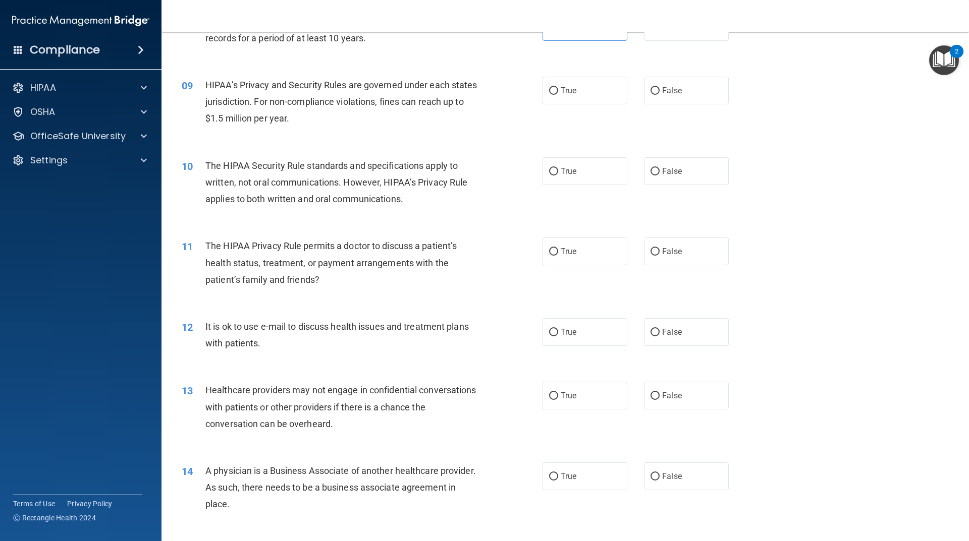
scroll to position [605, 0]
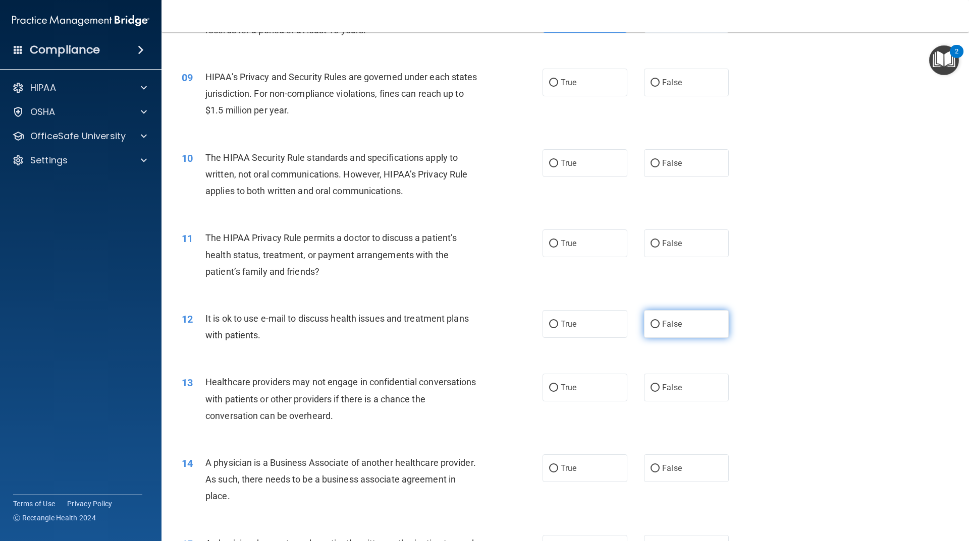
click at [654, 325] on input "False" at bounding box center [654, 325] width 9 height 8
radio input "true"
click at [573, 330] on label "True" at bounding box center [584, 324] width 85 height 28
click at [558, 328] on input "True" at bounding box center [553, 325] width 9 height 8
radio input "true"
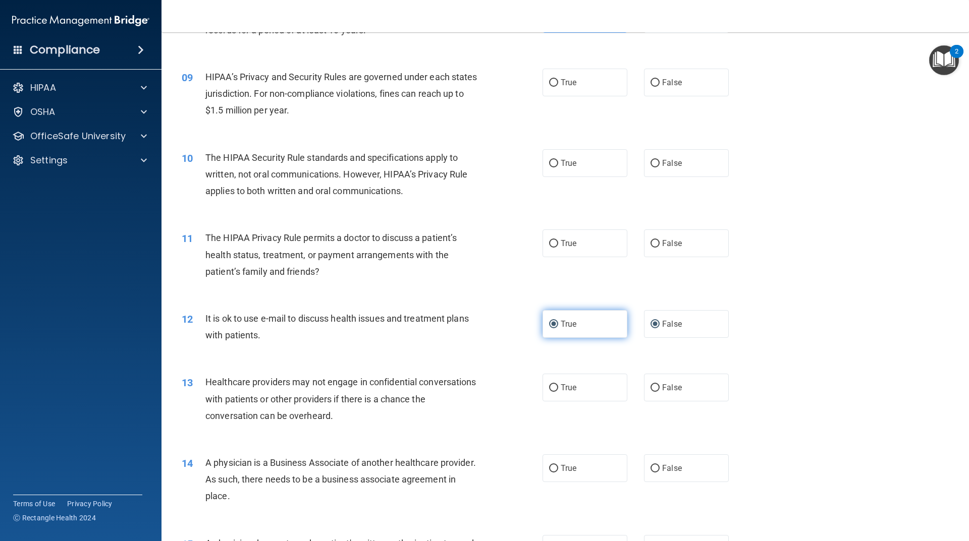
radio input "false"
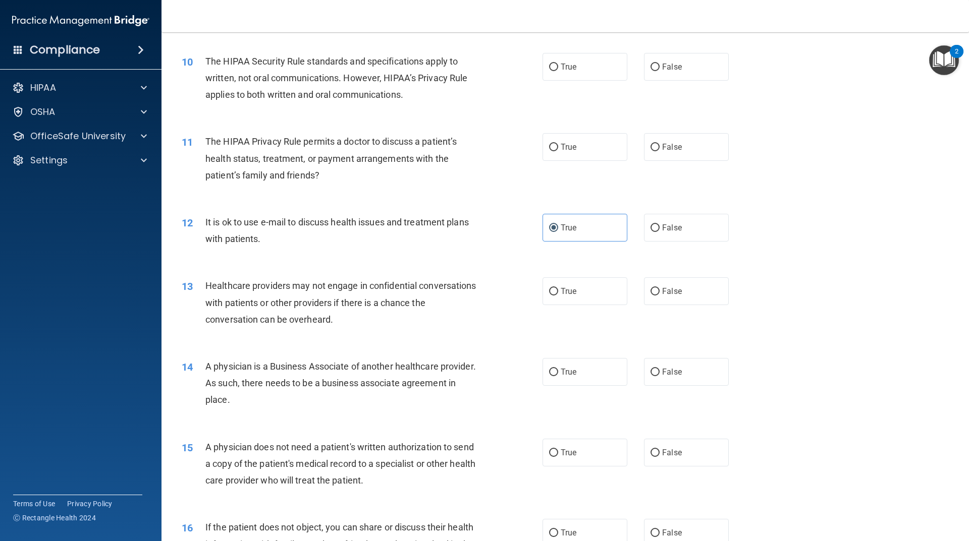
scroll to position [706, 0]
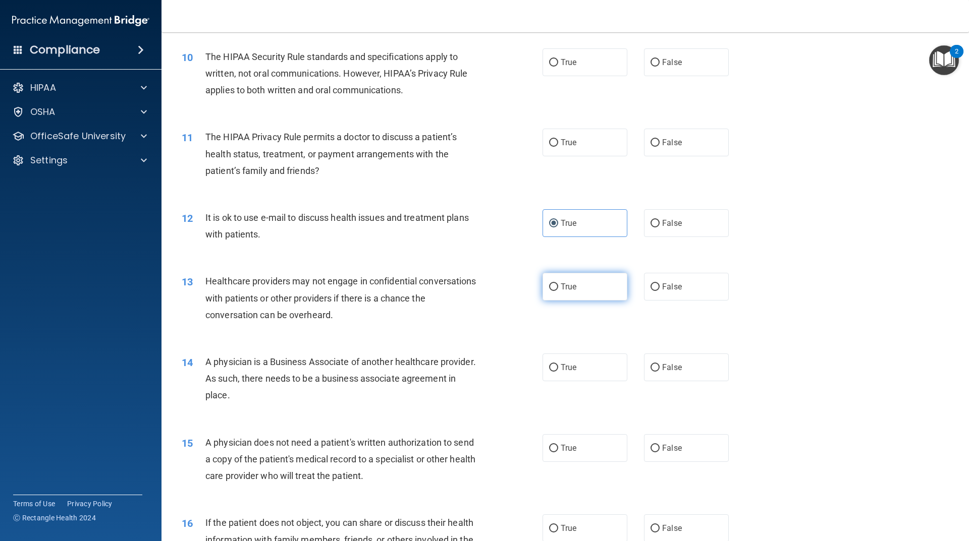
click at [575, 290] on label "True" at bounding box center [584, 287] width 85 height 28
click at [558, 290] on input "True" at bounding box center [553, 287] width 9 height 8
radio input "true"
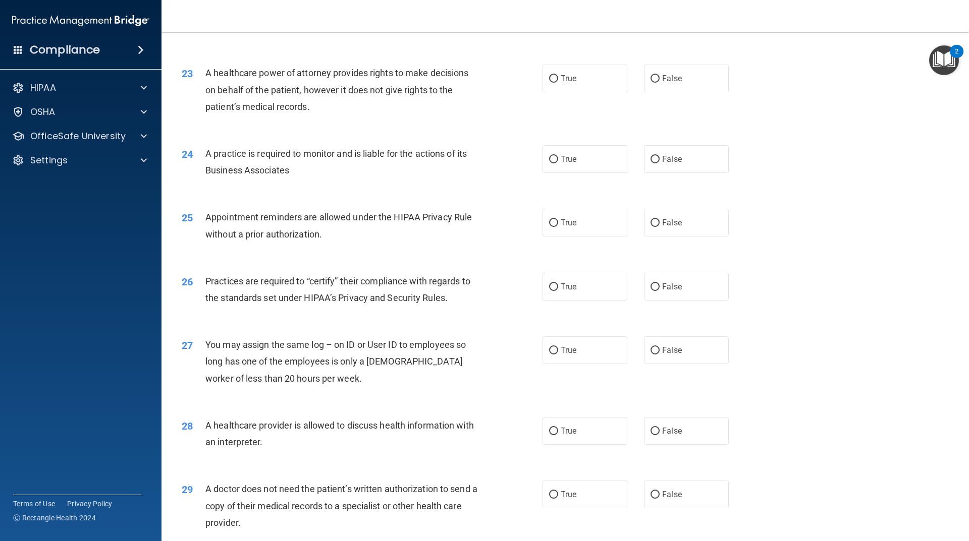
scroll to position [1807, 0]
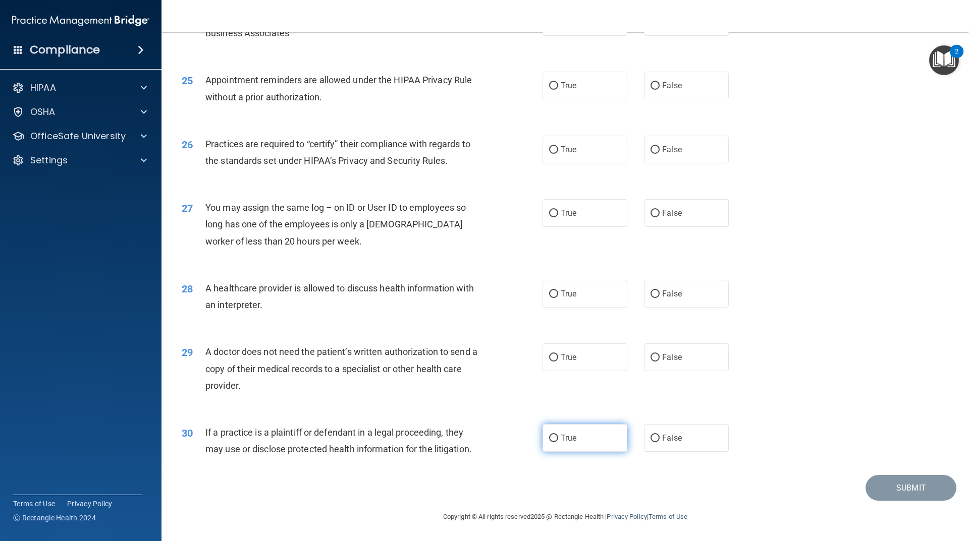
click at [583, 441] on label "True" at bounding box center [584, 438] width 85 height 28
click at [558, 441] on input "True" at bounding box center [553, 439] width 9 height 8
radio input "true"
click at [657, 379] on div "29 A doctor does not need the patient’s written authorization to send a copy of…" at bounding box center [565, 371] width 782 height 81
click at [638, 356] on div "True False" at bounding box center [643, 358] width 203 height 28
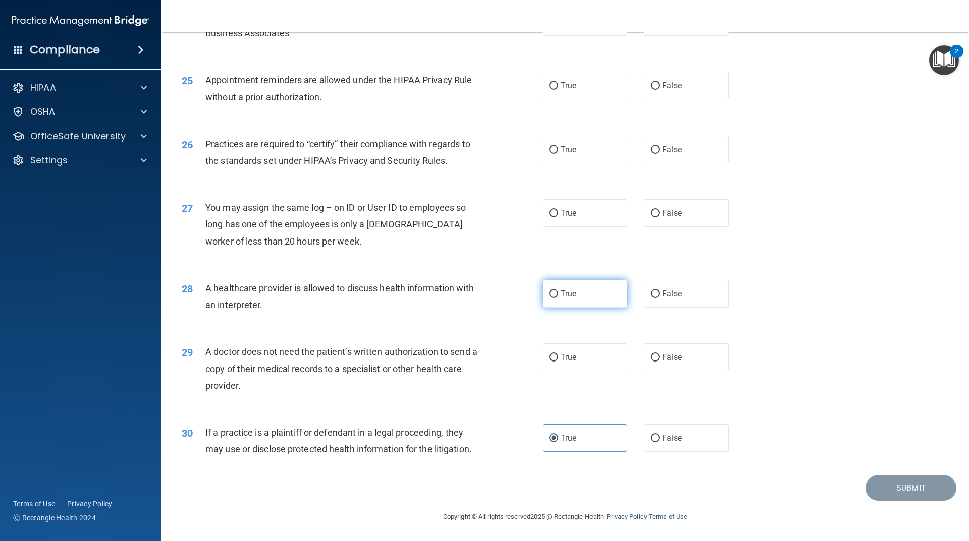
click at [586, 300] on label "True" at bounding box center [584, 294] width 85 height 28
click at [558, 298] on input "True" at bounding box center [553, 295] width 9 height 8
radio input "true"
click at [674, 212] on span "False" at bounding box center [672, 213] width 20 height 10
click at [659, 212] on input "False" at bounding box center [654, 214] width 9 height 8
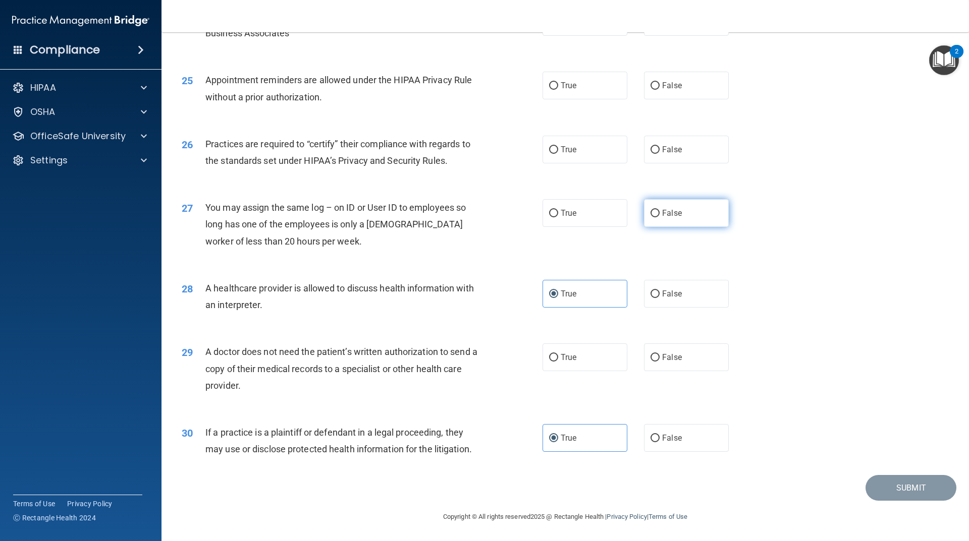
radio input "true"
click at [572, 146] on span "True" at bounding box center [568, 150] width 16 height 10
click at [558, 146] on input "True" at bounding box center [553, 150] width 9 height 8
radio input "true"
click at [585, 91] on label "True" at bounding box center [584, 86] width 85 height 28
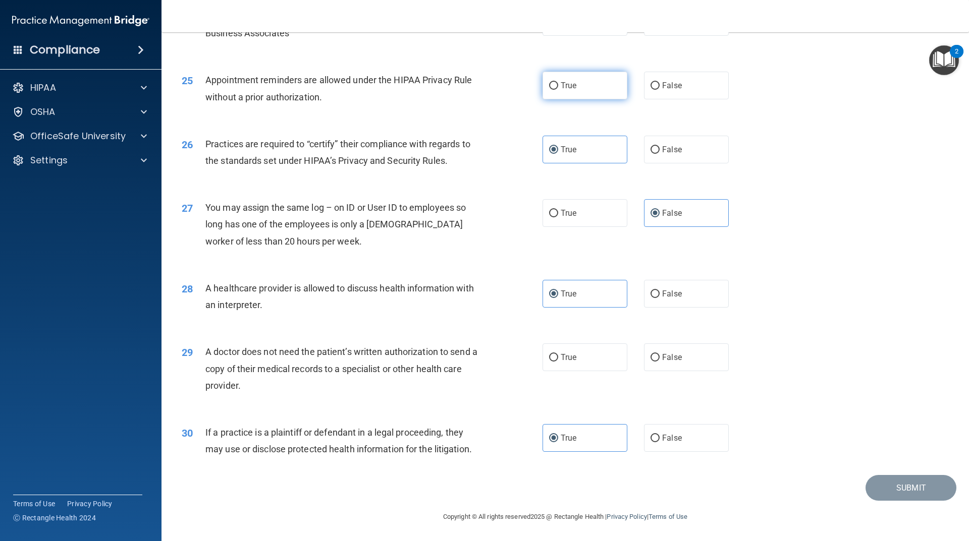
click at [558, 90] on input "True" at bounding box center [553, 86] width 9 height 8
radio input "true"
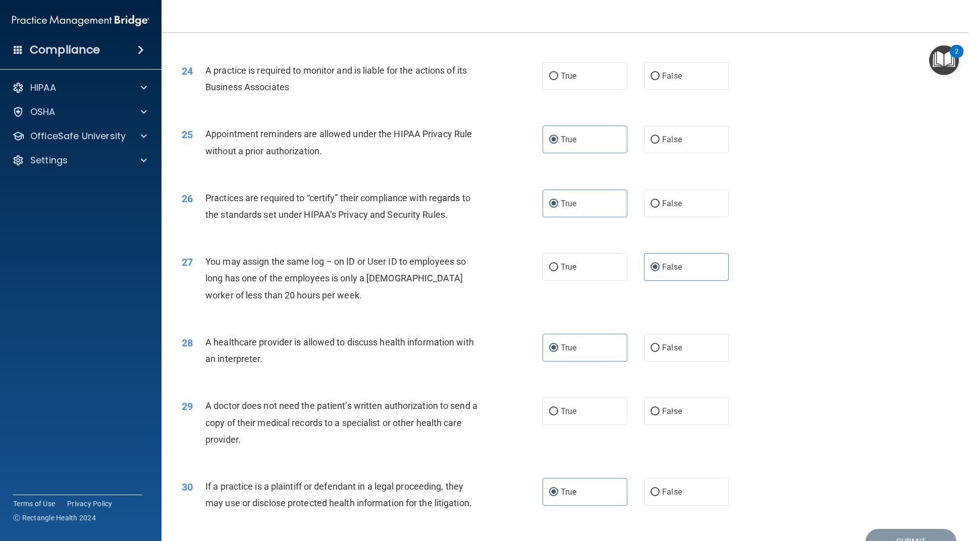
scroll to position [1605, 0]
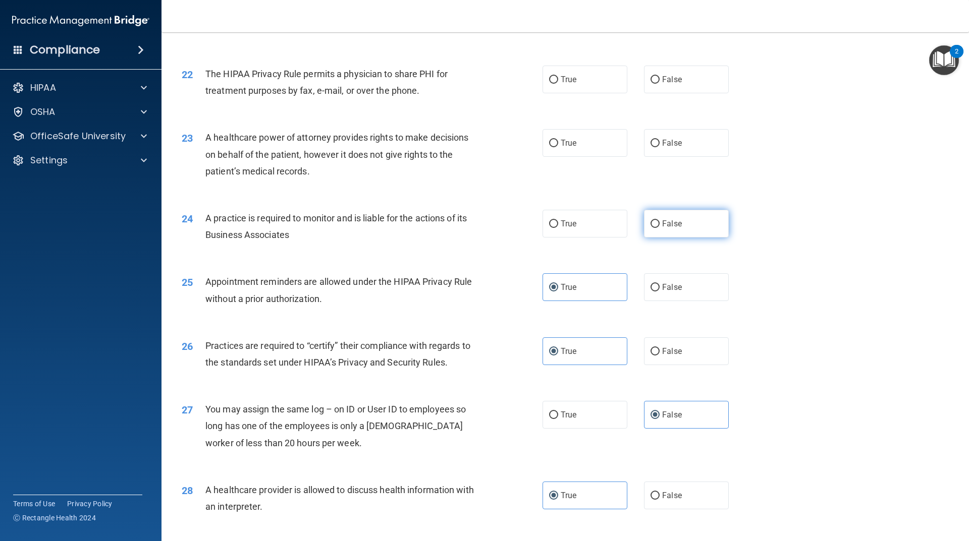
click at [651, 229] on label "False" at bounding box center [686, 224] width 85 height 28
click at [651, 228] on input "False" at bounding box center [654, 224] width 9 height 8
radio input "true"
click at [675, 153] on label "False" at bounding box center [686, 143] width 85 height 28
click at [659, 147] on input "False" at bounding box center [654, 144] width 9 height 8
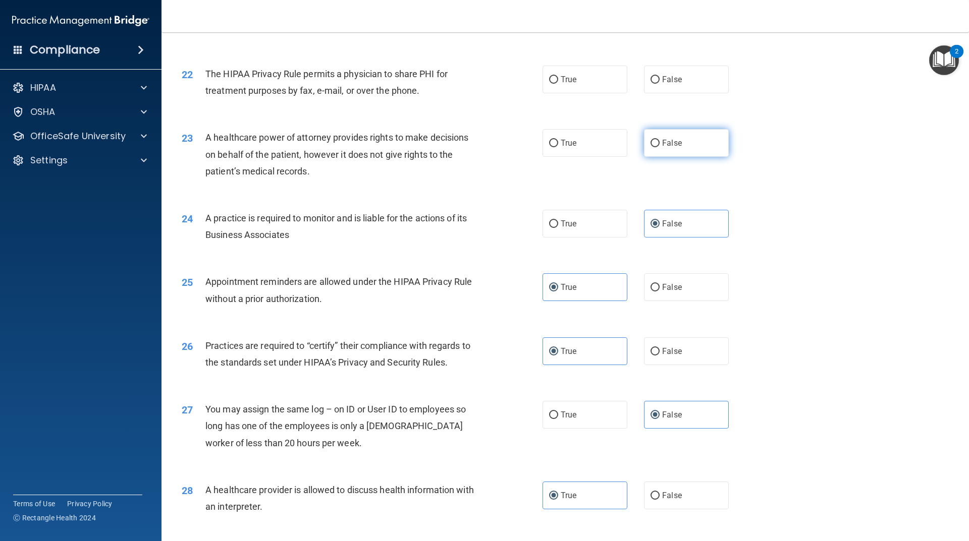
radio input "true"
click at [667, 94] on div "22 The HIPAA Privacy Rule permits a physician to share PHI for treatment purpos…" at bounding box center [565, 85] width 782 height 64
click at [654, 82] on input "False" at bounding box center [654, 80] width 9 height 8
radio input "true"
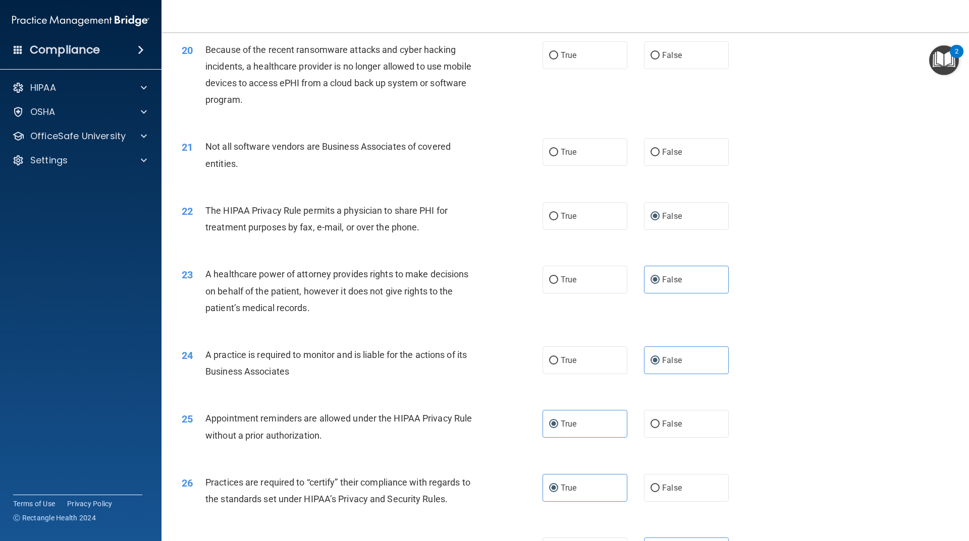
scroll to position [1454, 0]
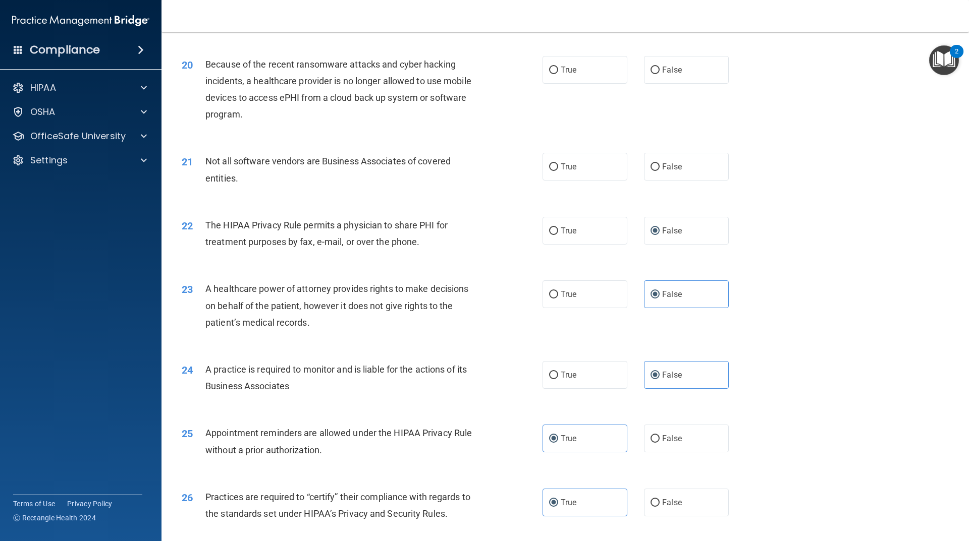
click at [576, 182] on div "21 Not all software vendors are Business Associates of covered entities. True F…" at bounding box center [565, 172] width 782 height 64
click at [592, 172] on label "True" at bounding box center [584, 167] width 85 height 28
click at [558, 171] on input "True" at bounding box center [553, 167] width 9 height 8
radio input "true"
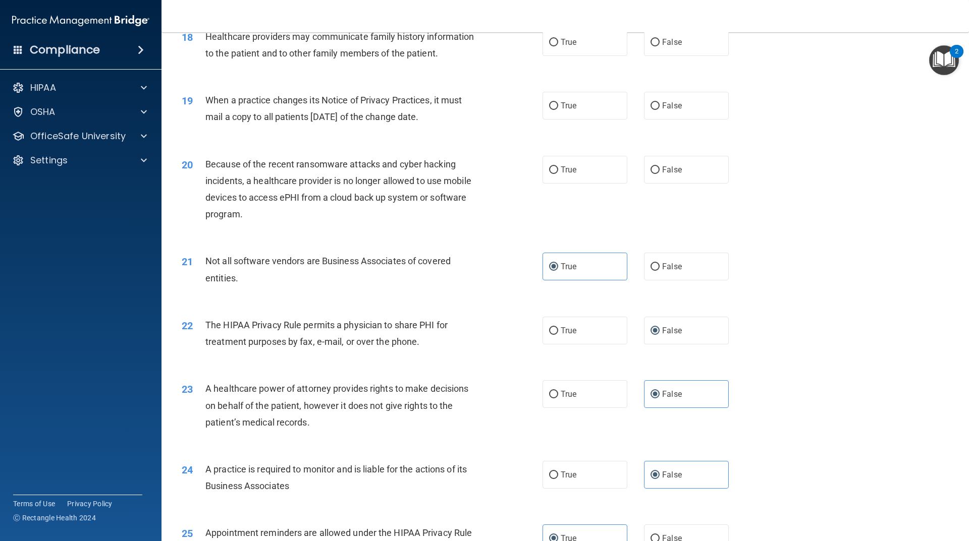
scroll to position [1353, 0]
click at [585, 159] on label "True" at bounding box center [584, 171] width 85 height 28
click at [558, 167] on input "True" at bounding box center [553, 171] width 9 height 8
radio input "true"
click at [595, 127] on div "19 When a practice changes its Notice of Privacy Practices, it must mail a copy…" at bounding box center [565, 112] width 782 height 64
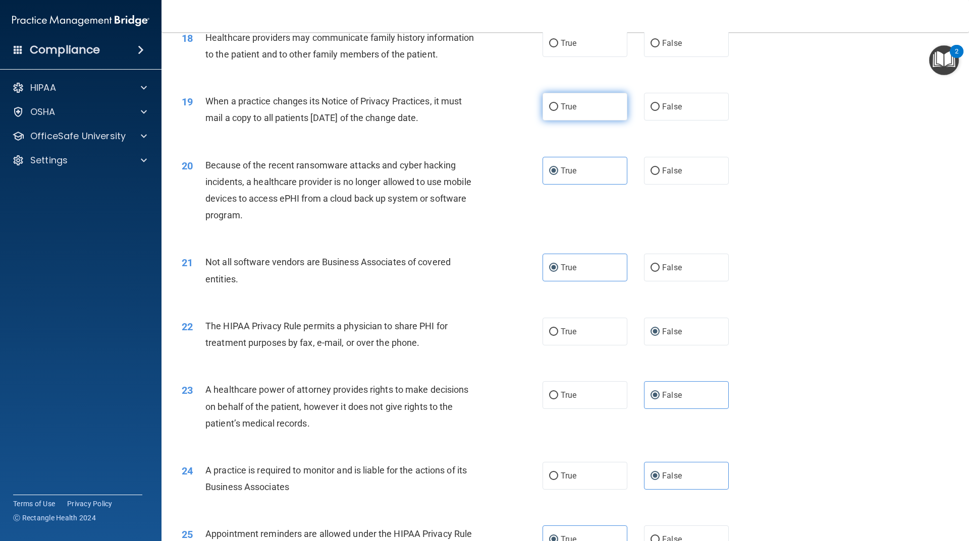
click at [602, 111] on label "True" at bounding box center [584, 107] width 85 height 28
click at [558, 111] on input "True" at bounding box center [553, 107] width 9 height 8
radio input "true"
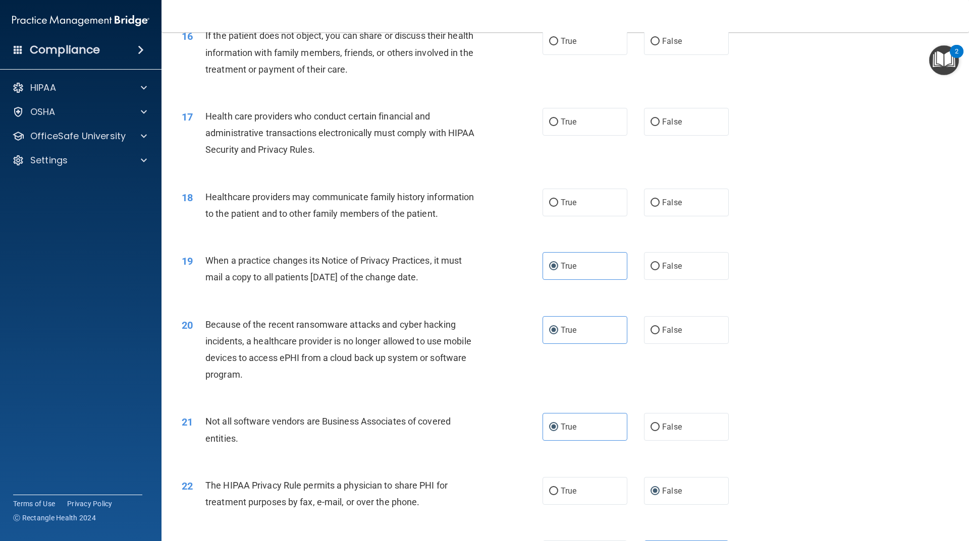
scroll to position [1050, 0]
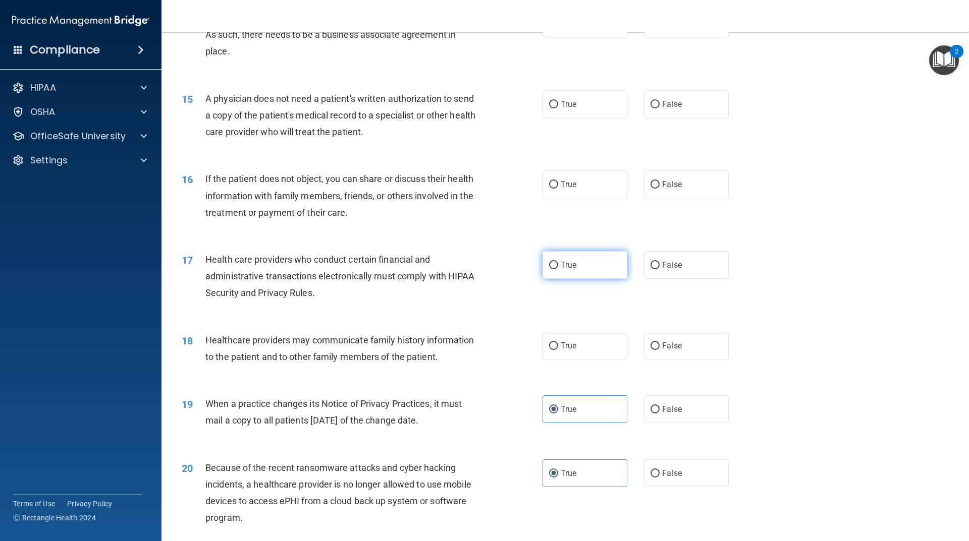
click at [570, 275] on label "True" at bounding box center [584, 265] width 85 height 28
click at [558, 269] on input "True" at bounding box center [553, 266] width 9 height 8
radio input "true"
click at [595, 188] on label "True" at bounding box center [584, 185] width 85 height 28
click at [558, 188] on input "True" at bounding box center [553, 185] width 9 height 8
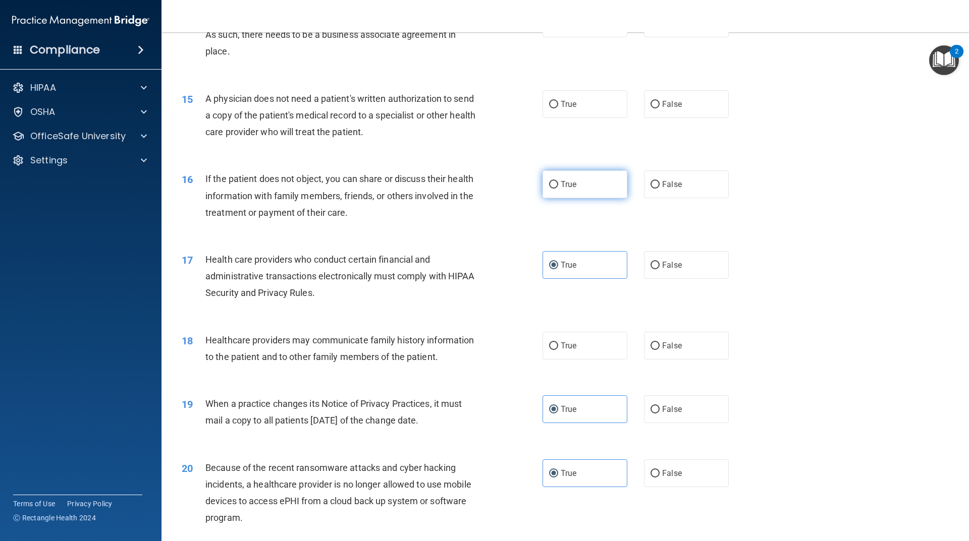
radio input "true"
click at [650, 102] on input "False" at bounding box center [654, 105] width 9 height 8
radio input "true"
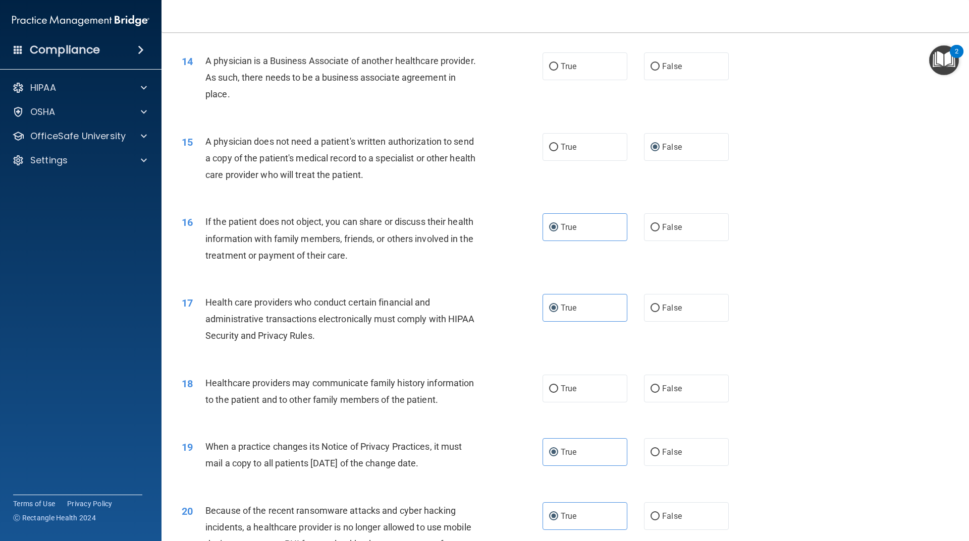
scroll to position [899, 0]
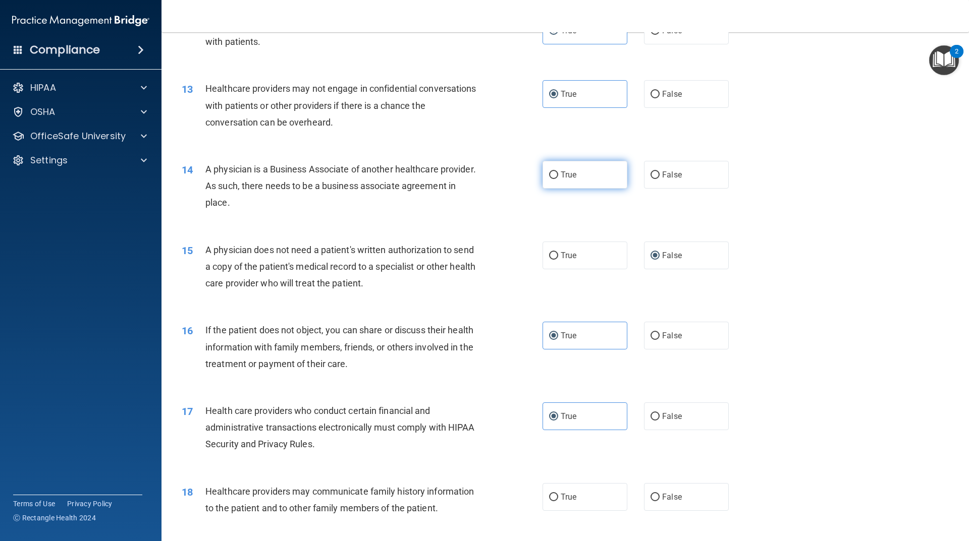
click at [586, 178] on label "True" at bounding box center [584, 175] width 85 height 28
click at [558, 178] on input "True" at bounding box center [553, 176] width 9 height 8
radio input "true"
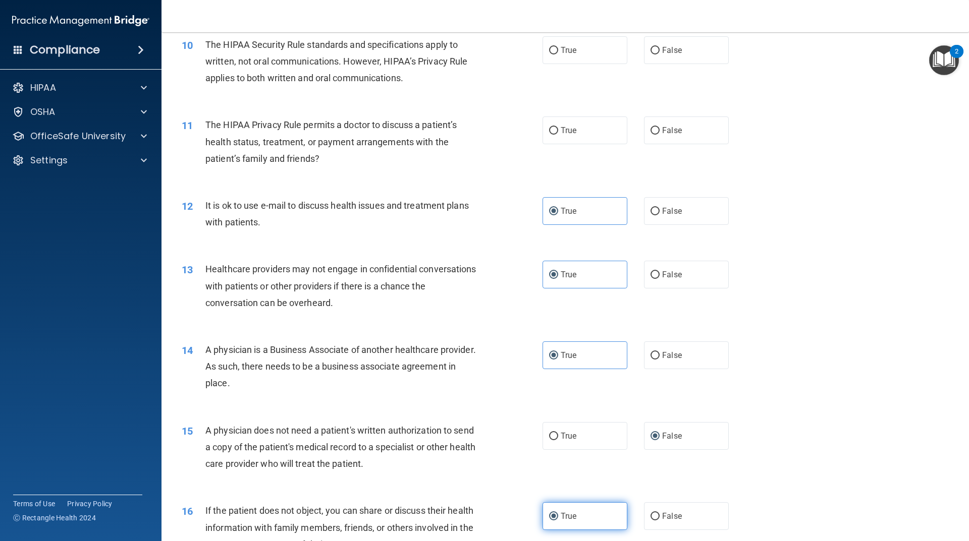
scroll to position [596, 0]
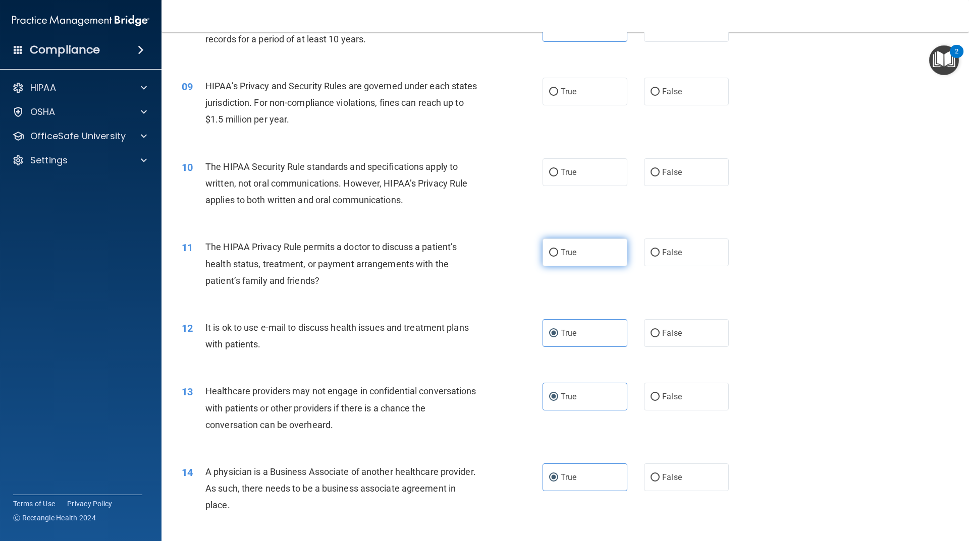
click at [583, 254] on label "True" at bounding box center [584, 253] width 85 height 28
click at [558, 254] on input "True" at bounding box center [553, 253] width 9 height 8
radio input "true"
click at [591, 172] on label "True" at bounding box center [584, 172] width 85 height 28
click at [558, 172] on input "True" at bounding box center [553, 173] width 9 height 8
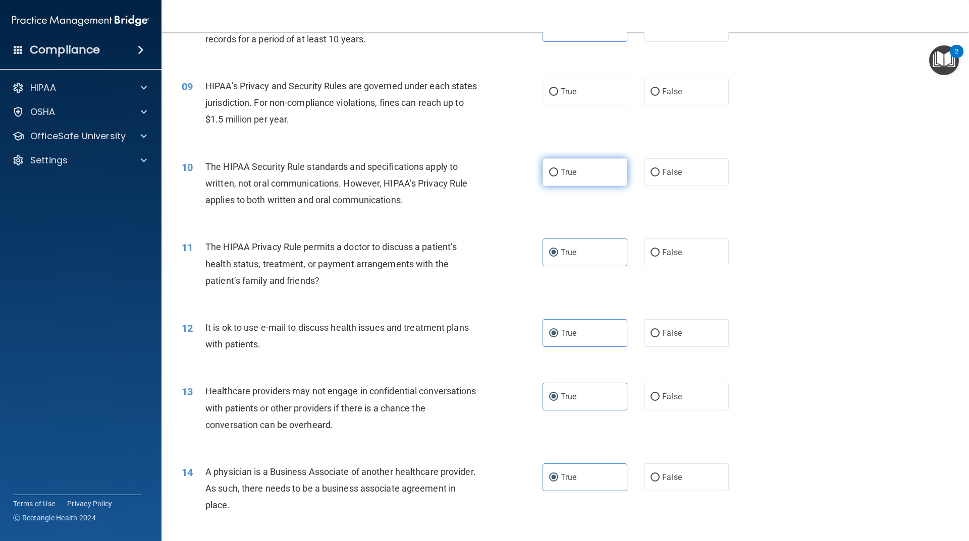
radio input "true"
click at [601, 93] on label "True" at bounding box center [584, 92] width 85 height 28
click at [558, 93] on input "True" at bounding box center [553, 92] width 9 height 8
radio input "true"
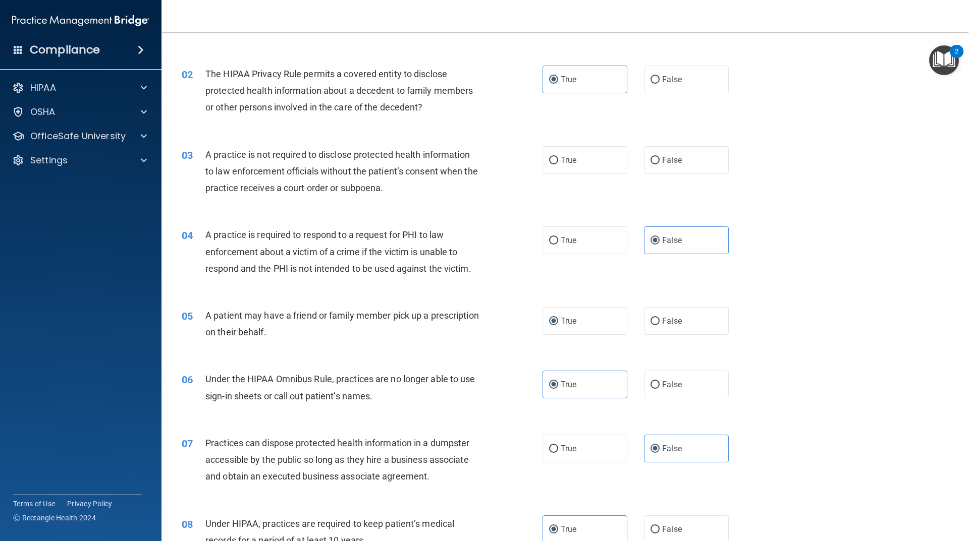
scroll to position [92, 0]
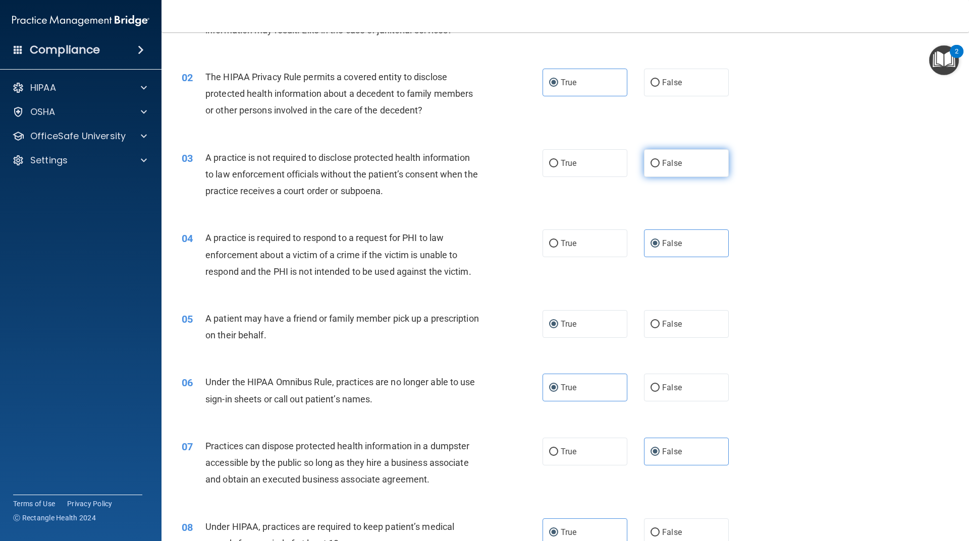
click at [662, 163] on span "False" at bounding box center [672, 163] width 20 height 10
click at [659, 163] on input "False" at bounding box center [654, 164] width 9 height 8
radio input "true"
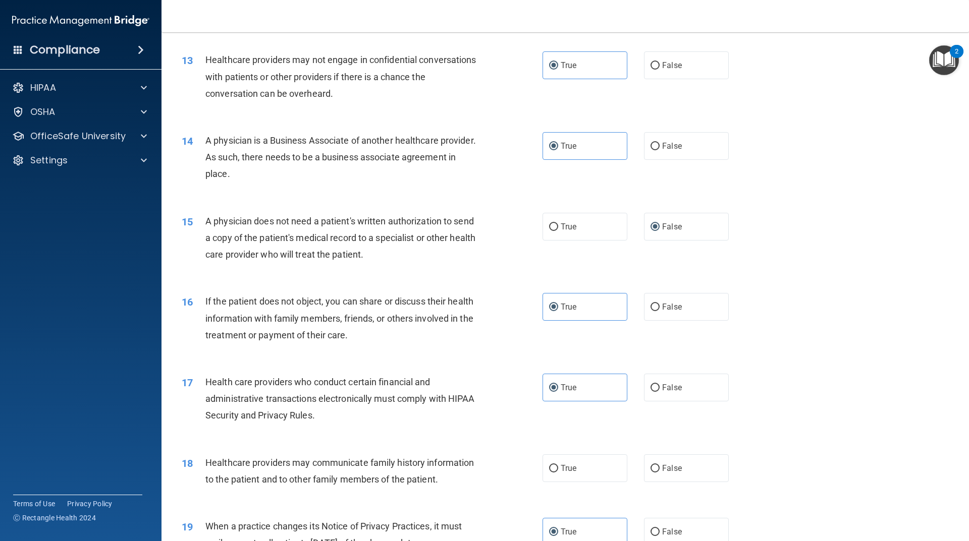
scroll to position [1110, 0]
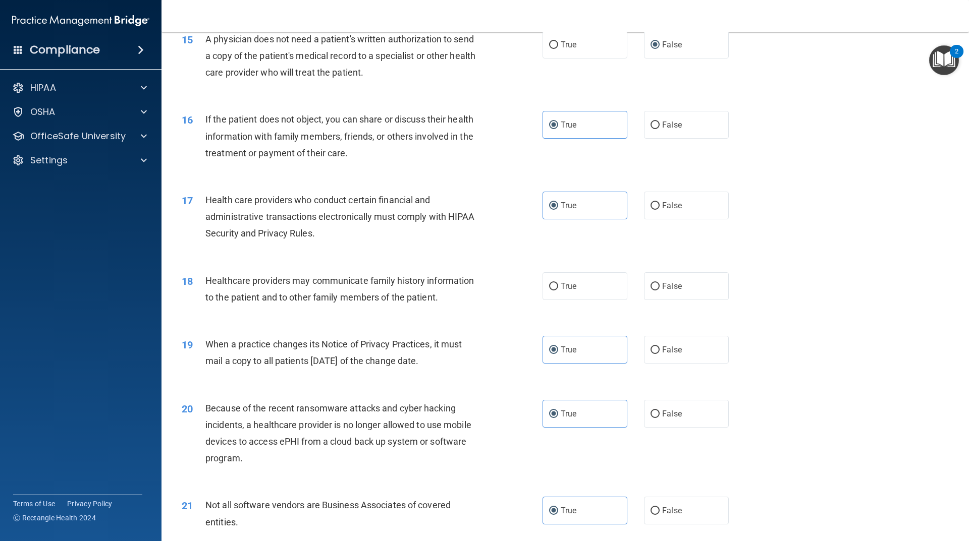
click at [563, 309] on div "18 Healthcare providers may communicate family history information to the patie…" at bounding box center [565, 292] width 782 height 64
click at [573, 288] on label "True" at bounding box center [584, 286] width 85 height 28
click at [558, 288] on input "True" at bounding box center [553, 287] width 9 height 8
radio input "true"
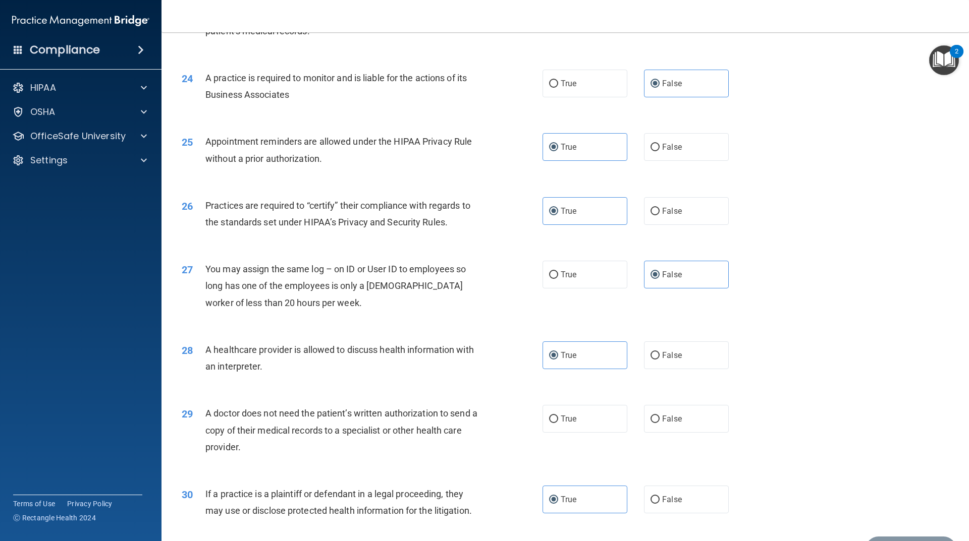
scroll to position [1807, 0]
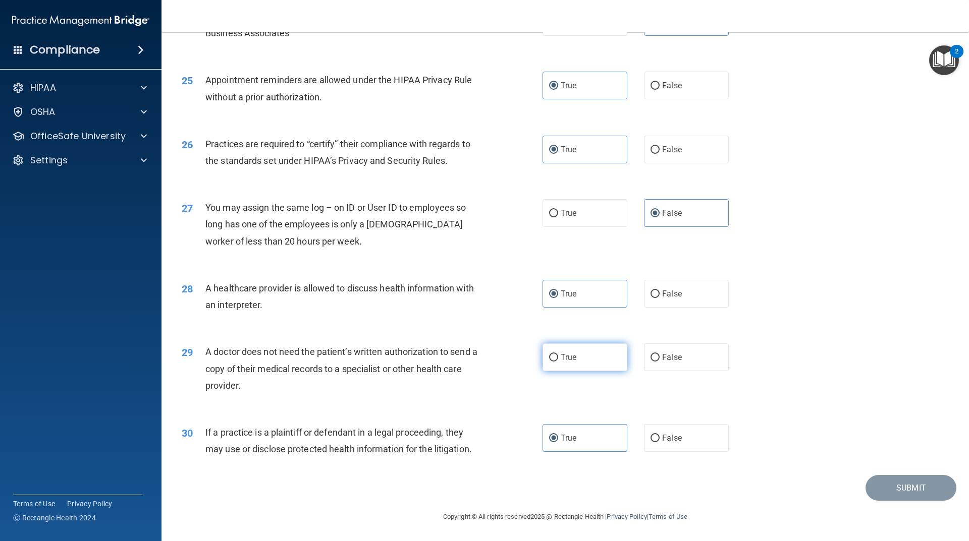
click at [602, 359] on label "True" at bounding box center [584, 358] width 85 height 28
click at [558, 359] on input "True" at bounding box center [553, 358] width 9 height 8
radio input "true"
click at [883, 490] on button "Submit" at bounding box center [910, 488] width 91 height 26
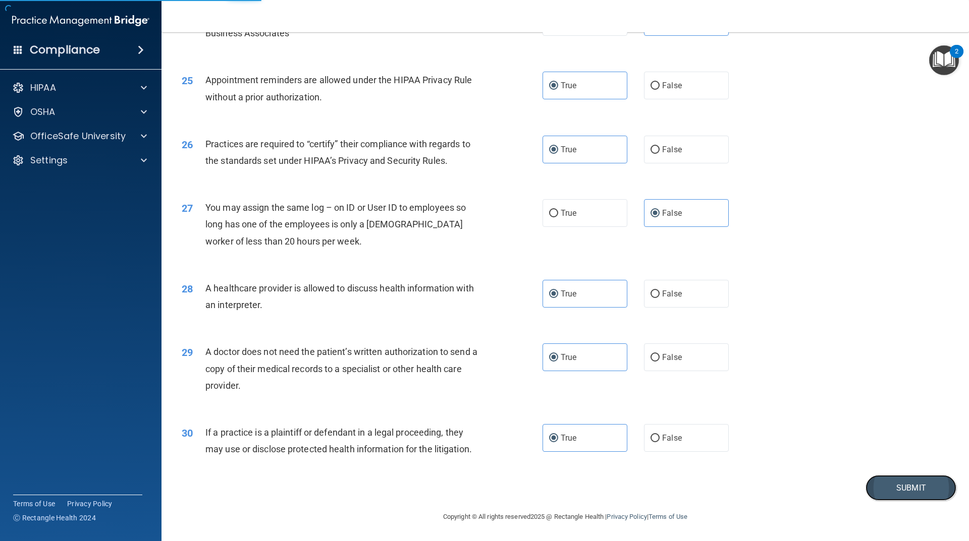
click at [892, 495] on button "Submit" at bounding box center [910, 488] width 91 height 26
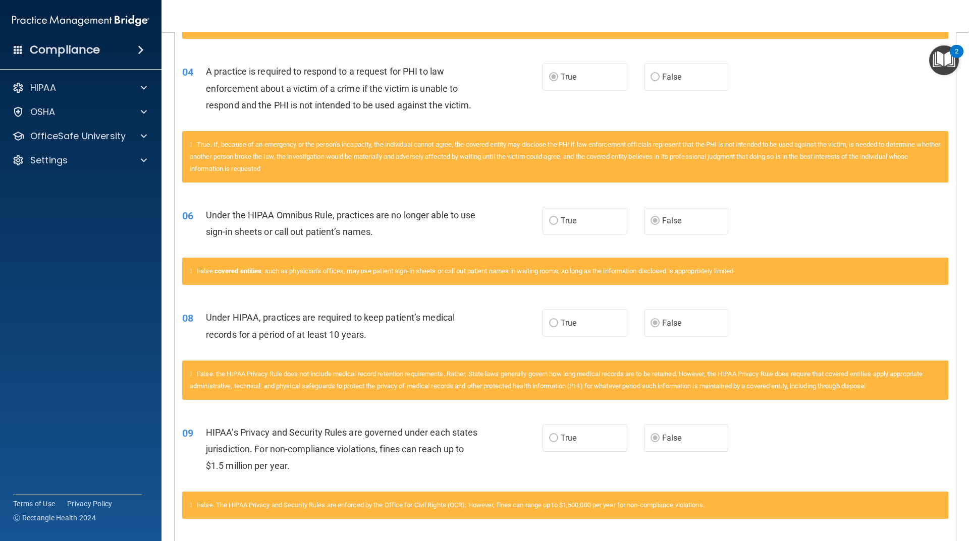
scroll to position [130, 0]
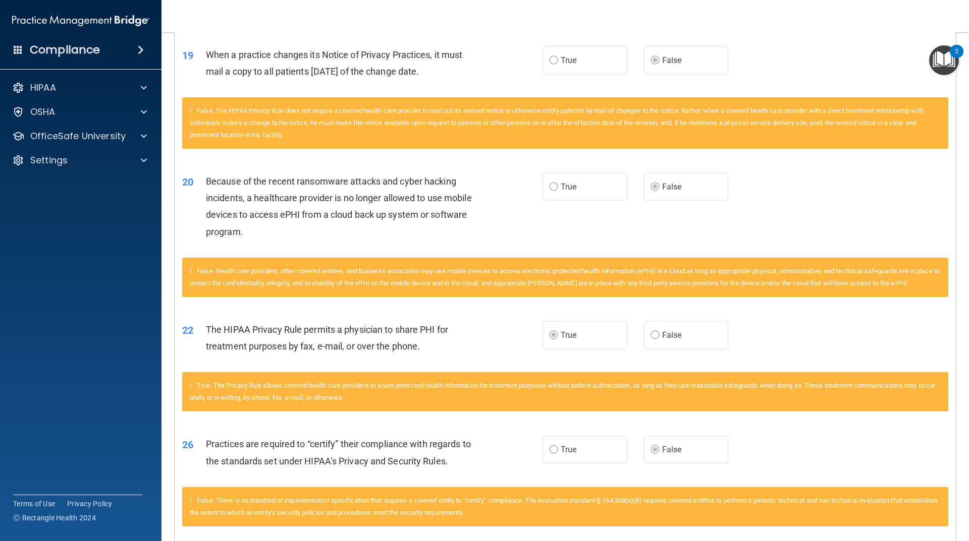
scroll to position [1391, 0]
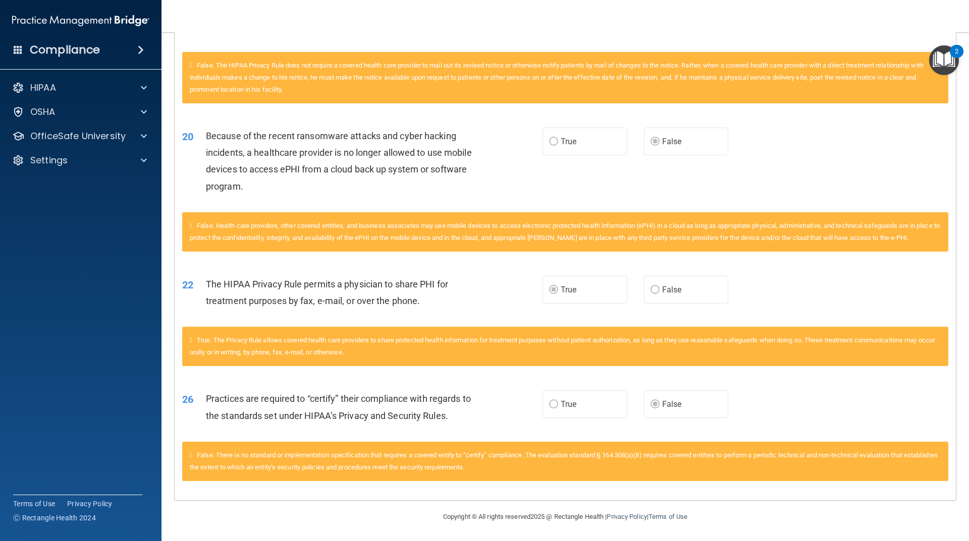
click at [25, 49] on div "Compliance" at bounding box center [80, 50] width 161 height 22
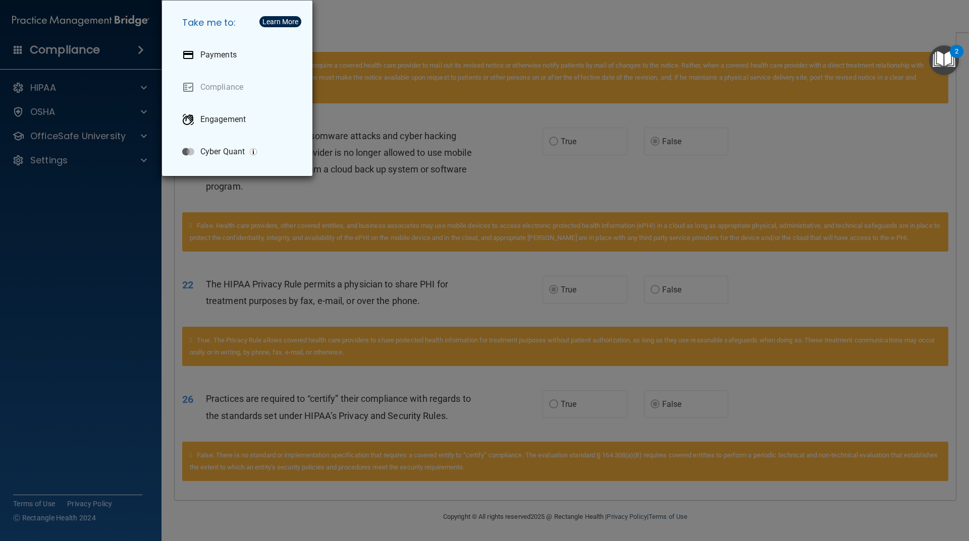
click at [92, 55] on div "Take me to: Payments Compliance Engagement Cyber Quant" at bounding box center [484, 270] width 969 height 541
